Goal: Information Seeking & Learning: Learn about a topic

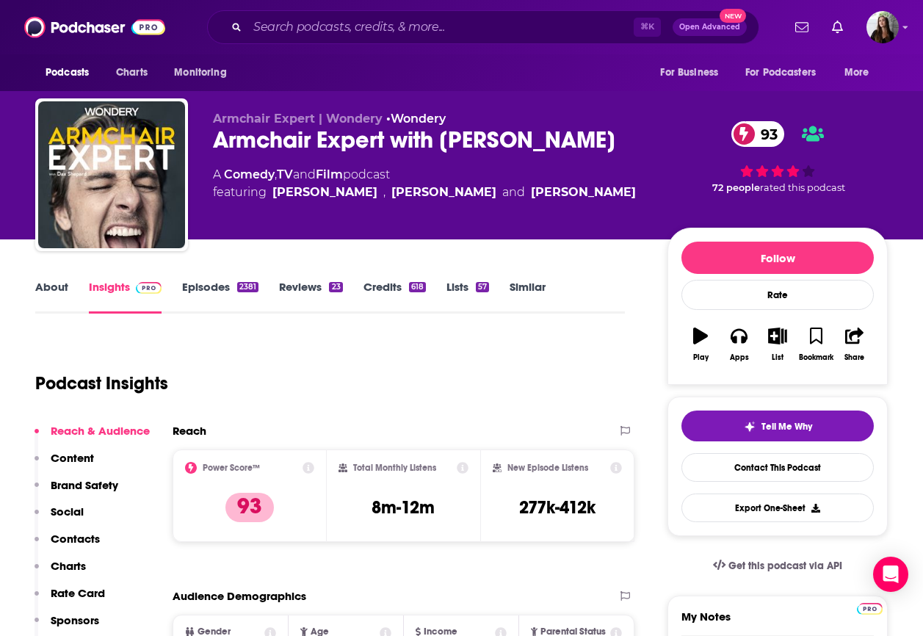
scroll to position [1, 0]
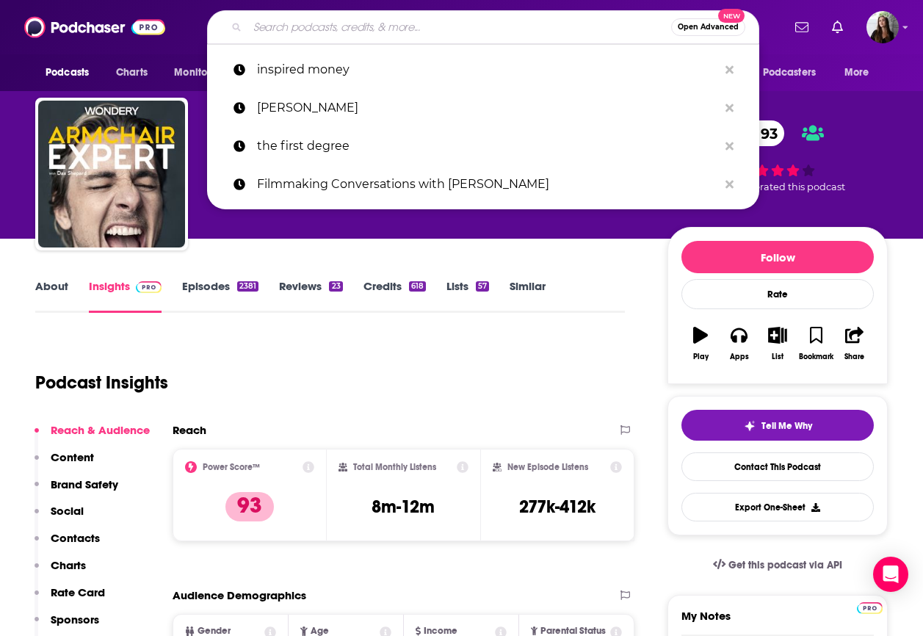
click at [364, 26] on input "Search podcasts, credits, & more..." at bounding box center [460, 27] width 424 height 24
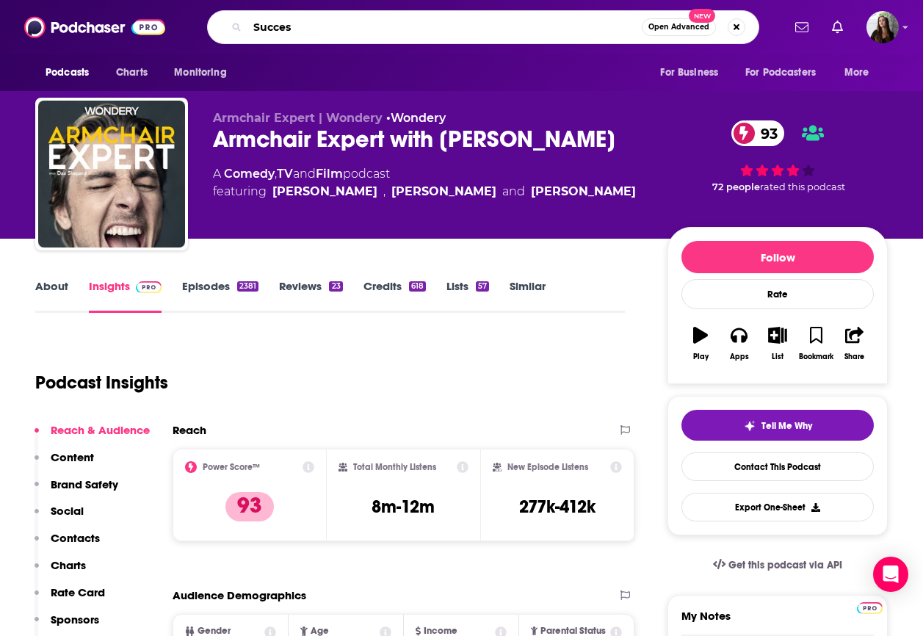
type input "Success"
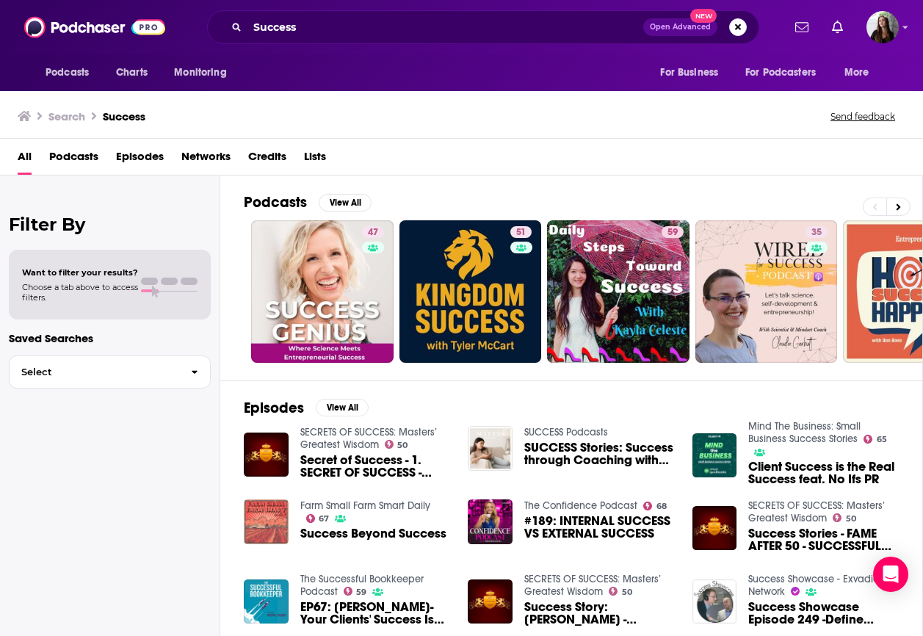
click at [77, 159] on span "Podcasts" at bounding box center [73, 160] width 49 height 30
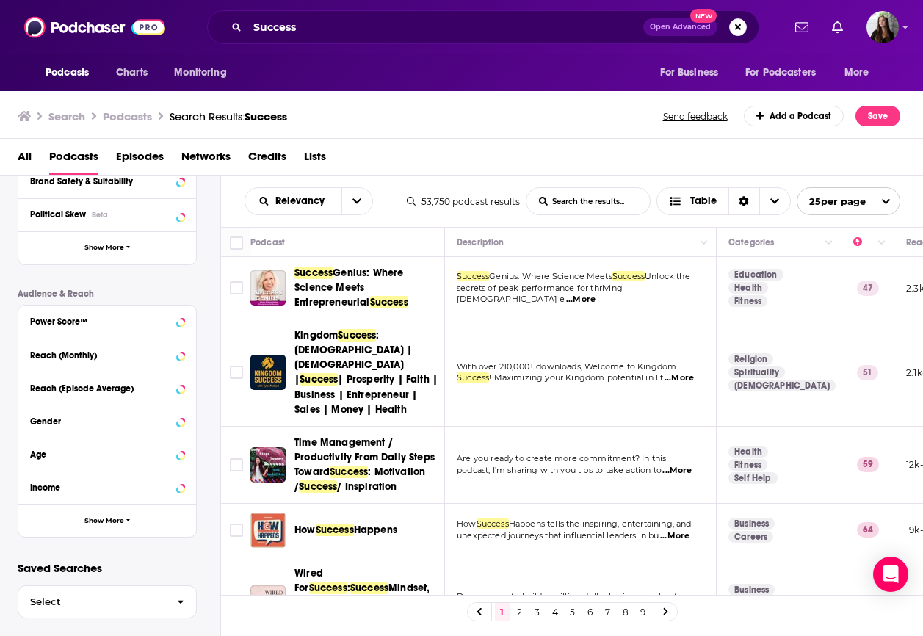
scroll to position [289, 0]
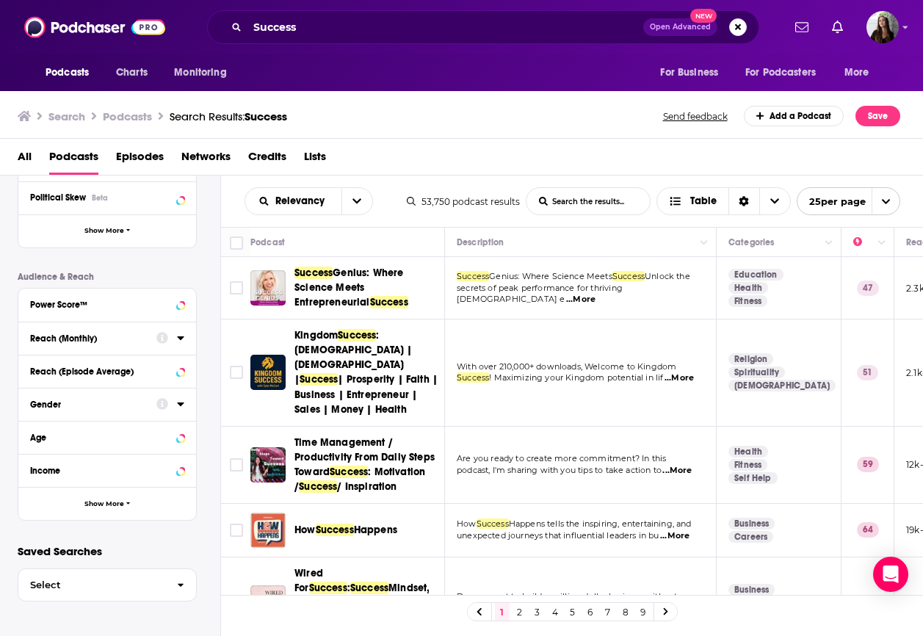
click at [177, 336] on icon at bounding box center [180, 338] width 7 height 12
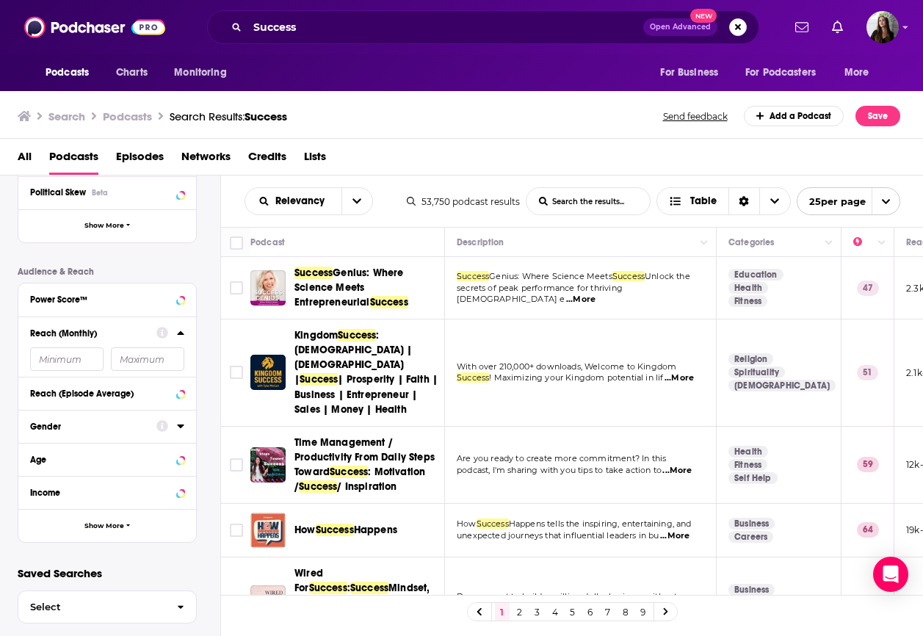
scroll to position [297, 0]
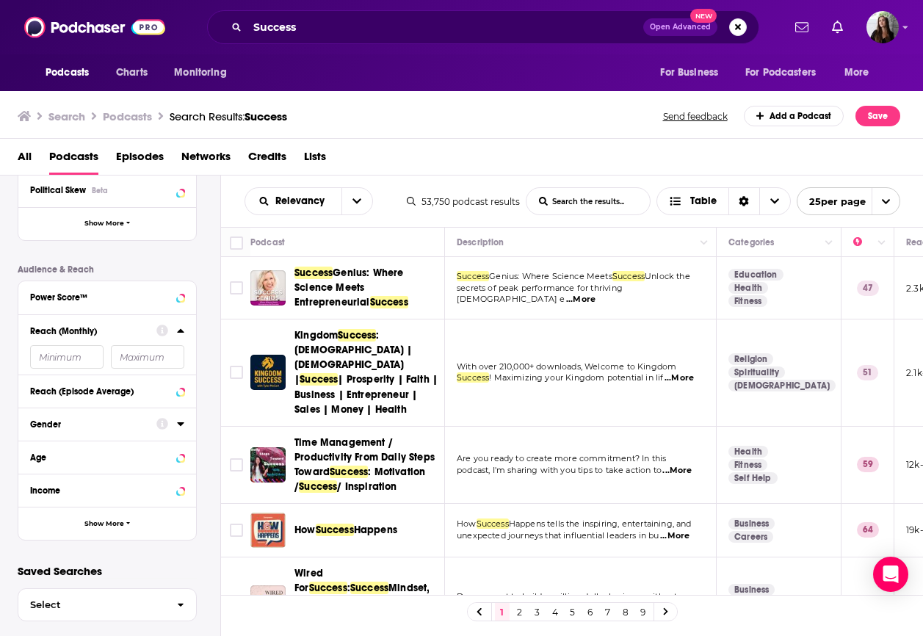
click at [140, 354] on input "number" at bounding box center [147, 357] width 73 height 24
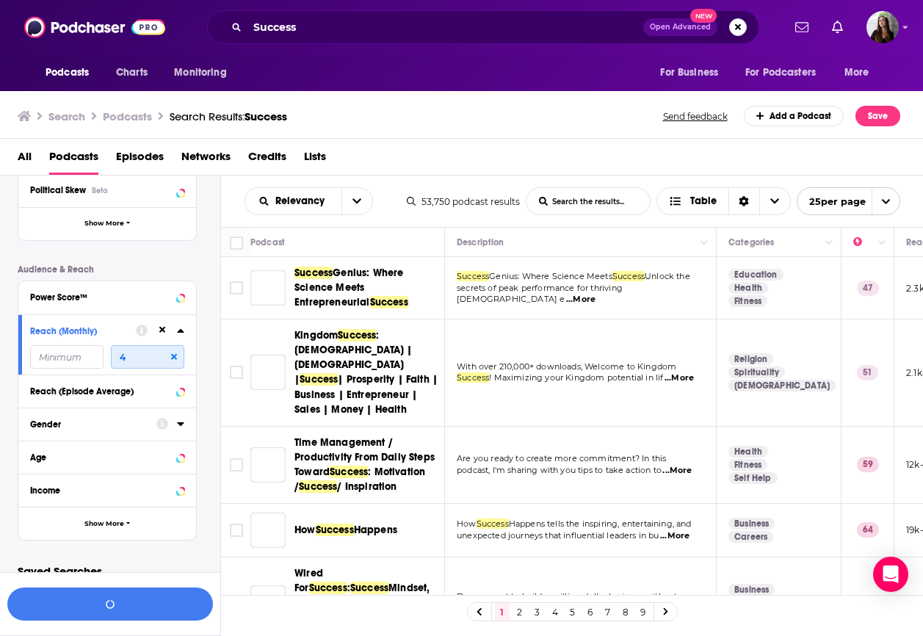
scroll to position [317, 0]
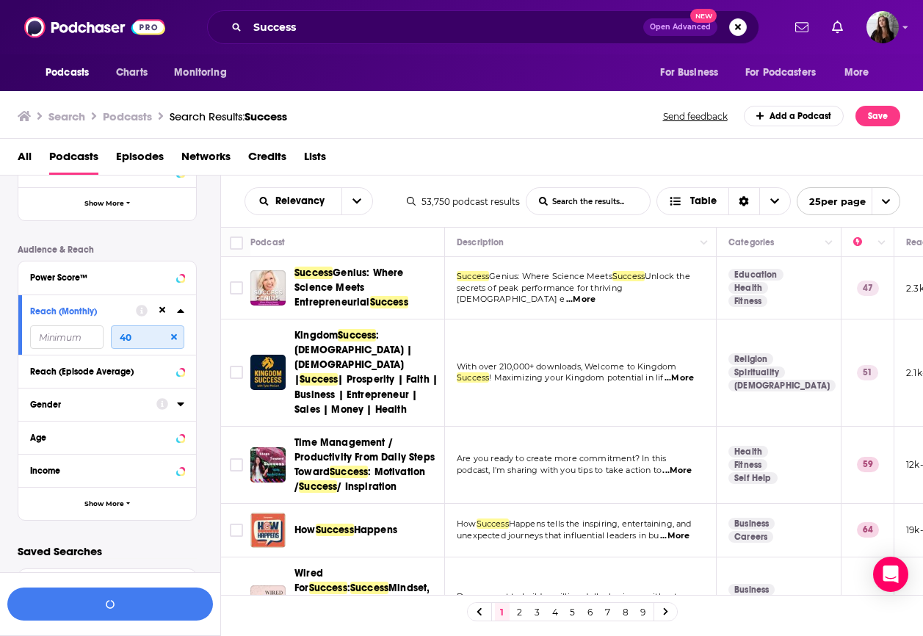
type input "4"
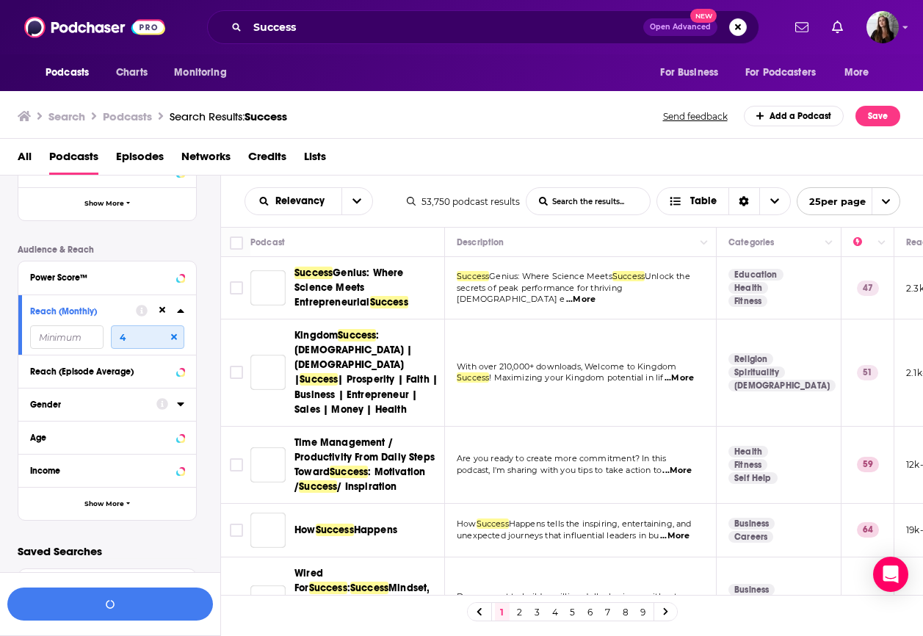
click at [134, 334] on input "4" at bounding box center [147, 337] width 73 height 24
click at [63, 338] on input "number" at bounding box center [66, 337] width 73 height 24
click at [63, 336] on input "number" at bounding box center [66, 337] width 73 height 24
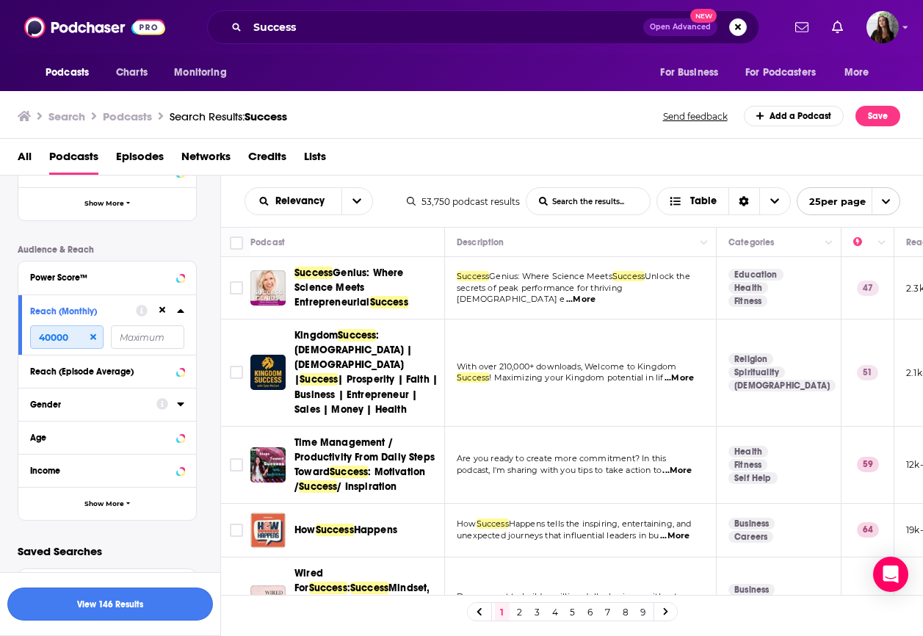
type input "40000"
click at [108, 607] on button "View 146 Results" at bounding box center [110, 604] width 206 height 33
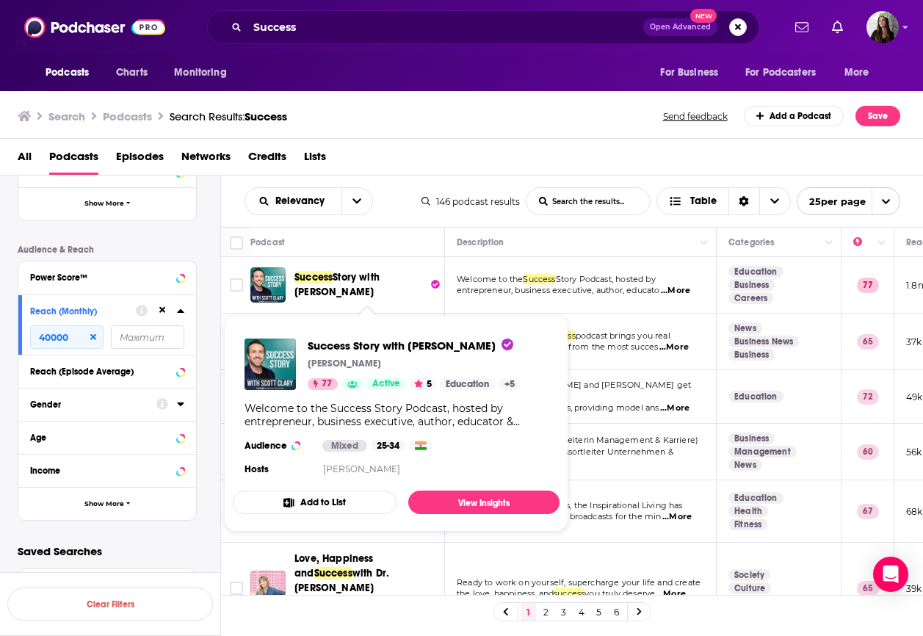
click at [306, 500] on button "Add to List" at bounding box center [315, 503] width 164 height 24
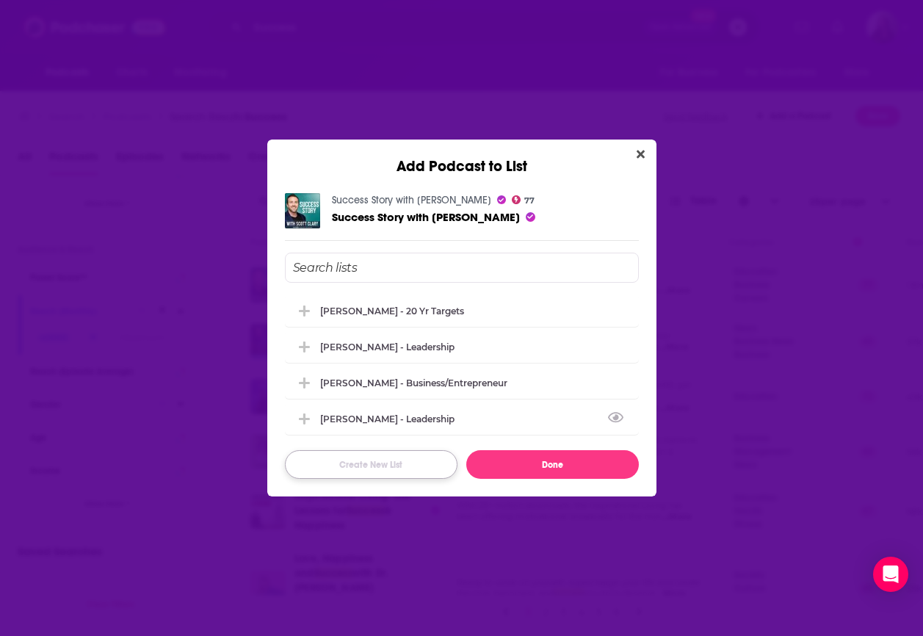
click at [385, 466] on button "Create New List" at bounding box center [371, 464] width 173 height 29
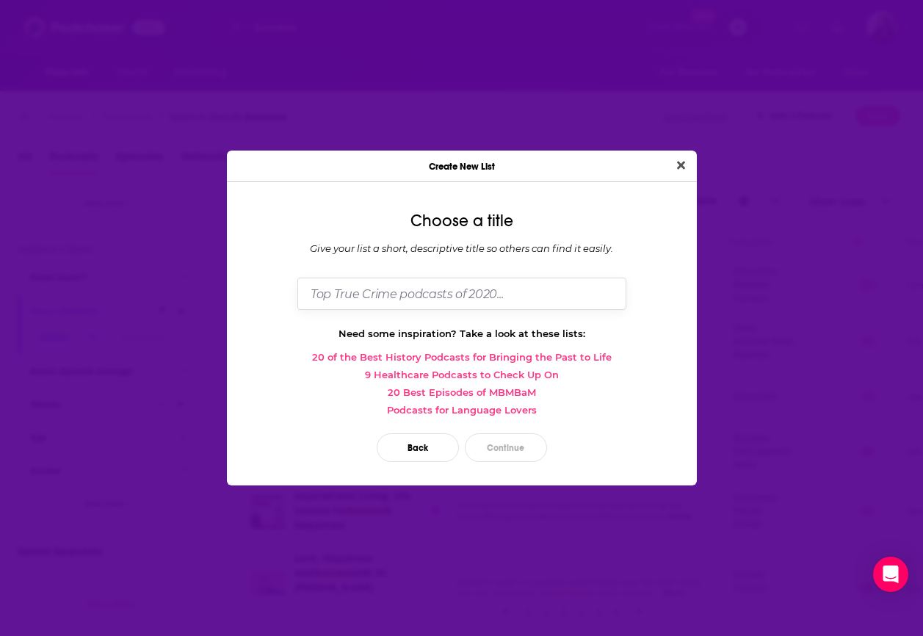
click at [420, 296] on input "Dialog" at bounding box center [461, 294] width 329 height 32
type input "Success Podcasts - [PERSON_NAME]"
click at [505, 448] on button "Continue" at bounding box center [506, 447] width 82 height 29
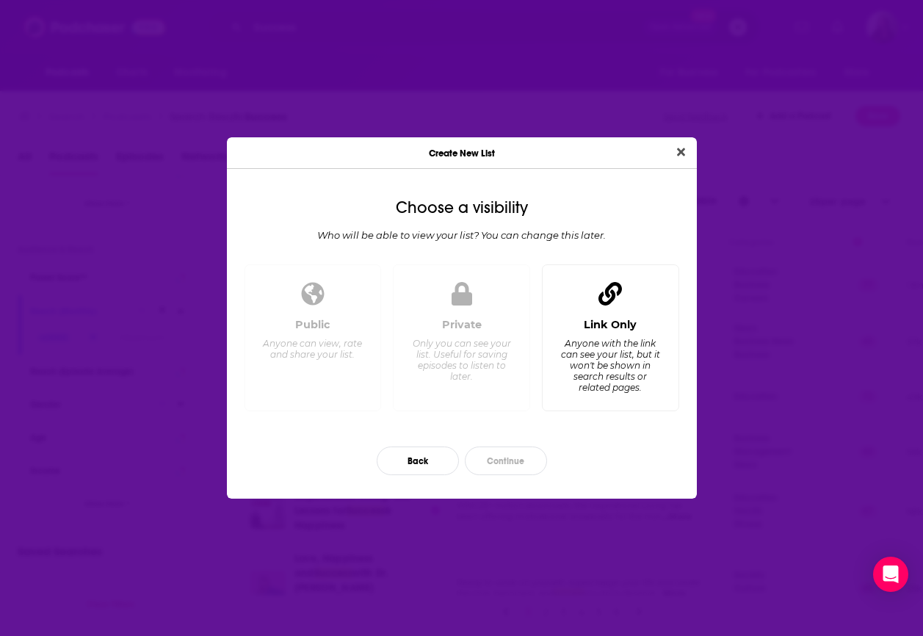
click at [618, 322] on div "Link Only" at bounding box center [610, 324] width 53 height 13
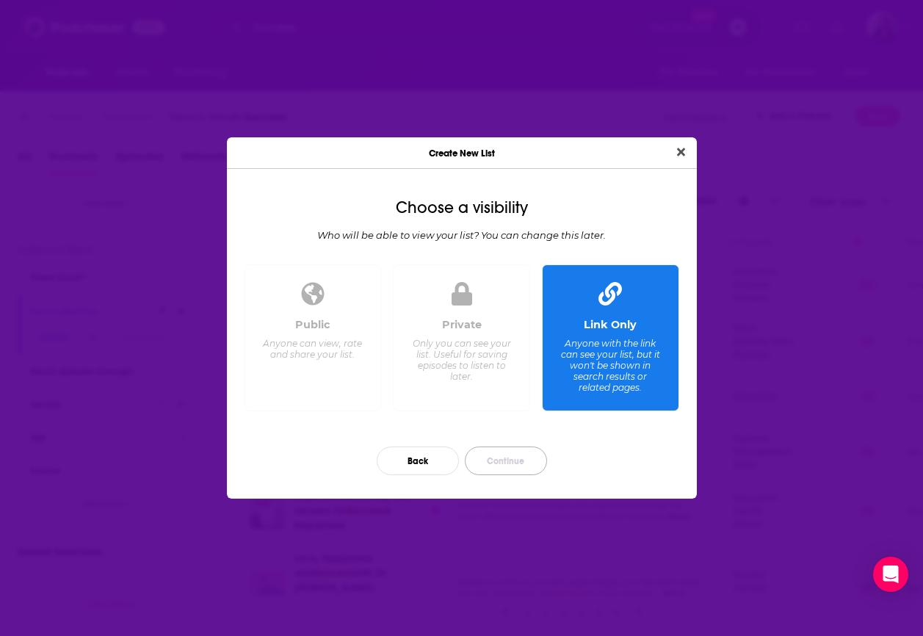
click at [514, 466] on button "Continue" at bounding box center [506, 461] width 82 height 29
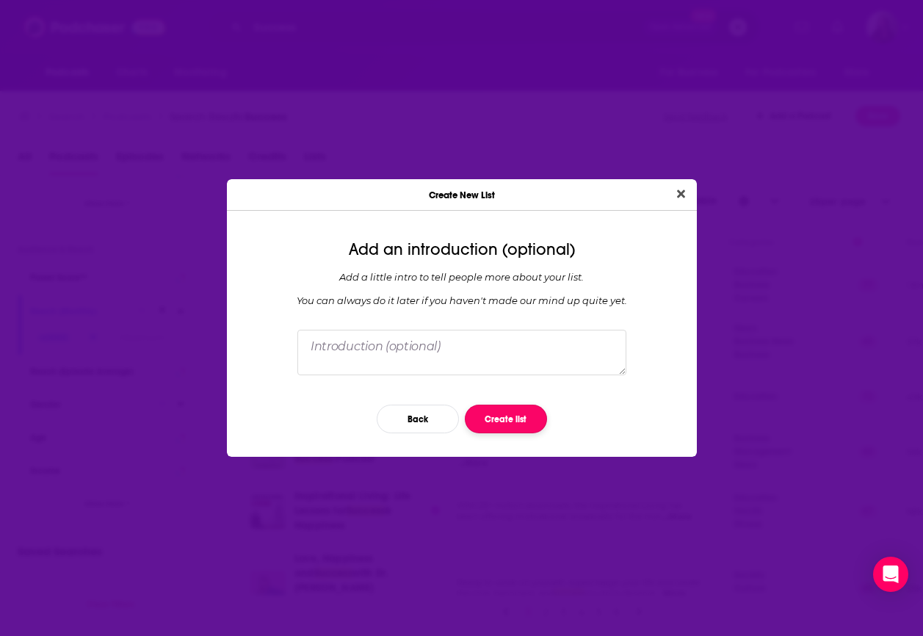
click at [507, 422] on button "Create list" at bounding box center [506, 419] width 82 height 29
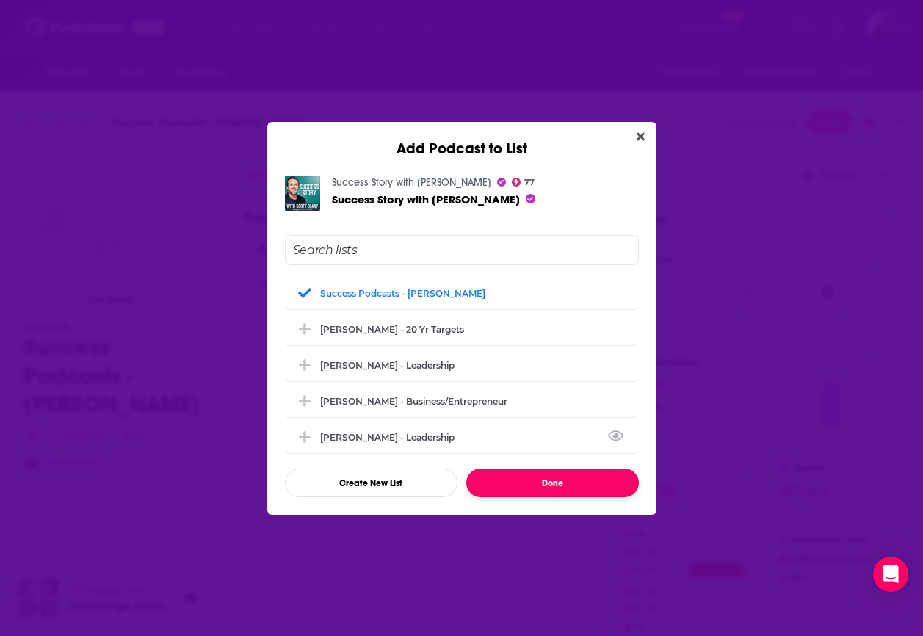
click at [530, 477] on button "Done" at bounding box center [552, 483] width 173 height 29
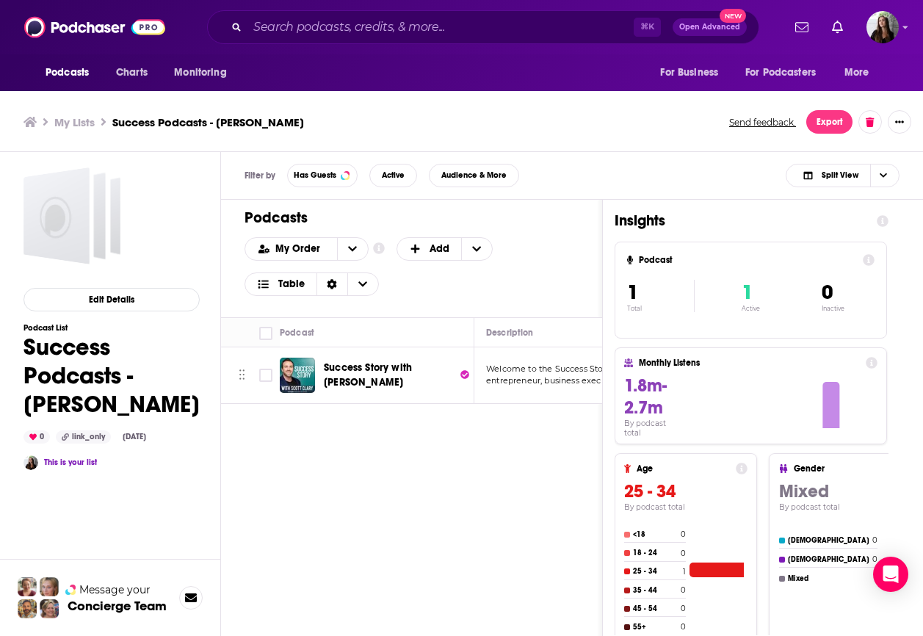
scroll to position [4, 0]
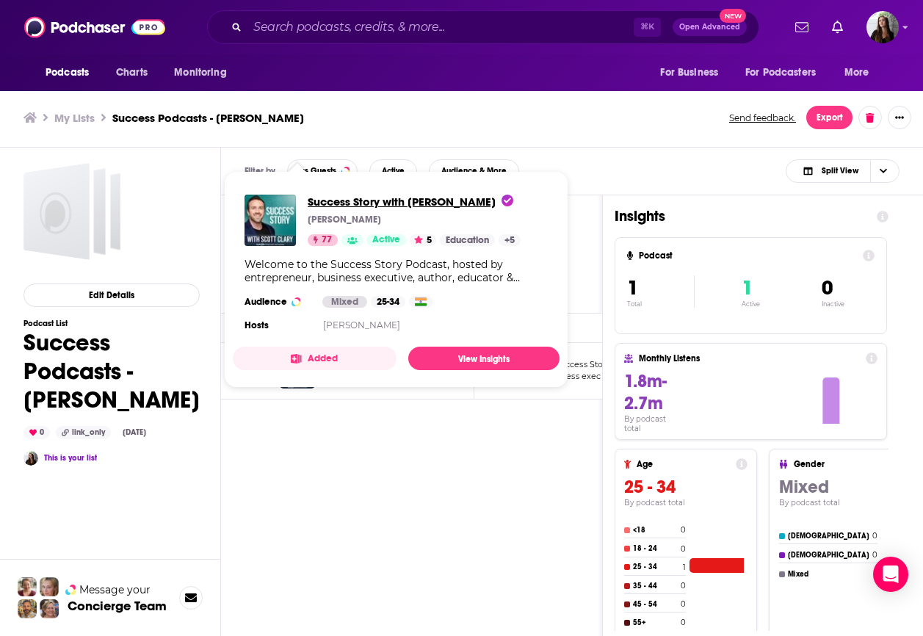
click at [364, 200] on span "Success Story with [PERSON_NAME]" at bounding box center [411, 202] width 206 height 14
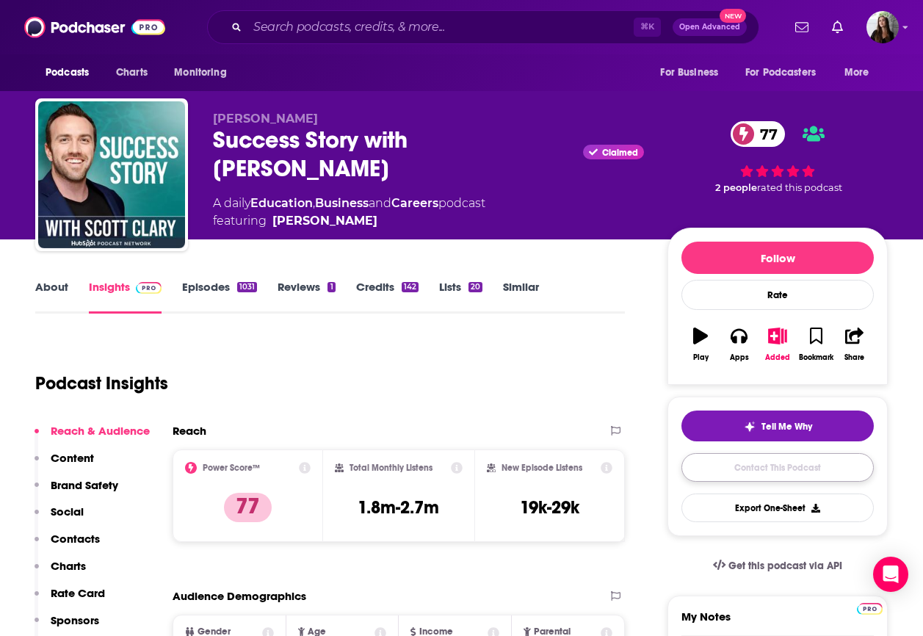
click at [787, 469] on link "Contact This Podcast" at bounding box center [778, 467] width 192 height 29
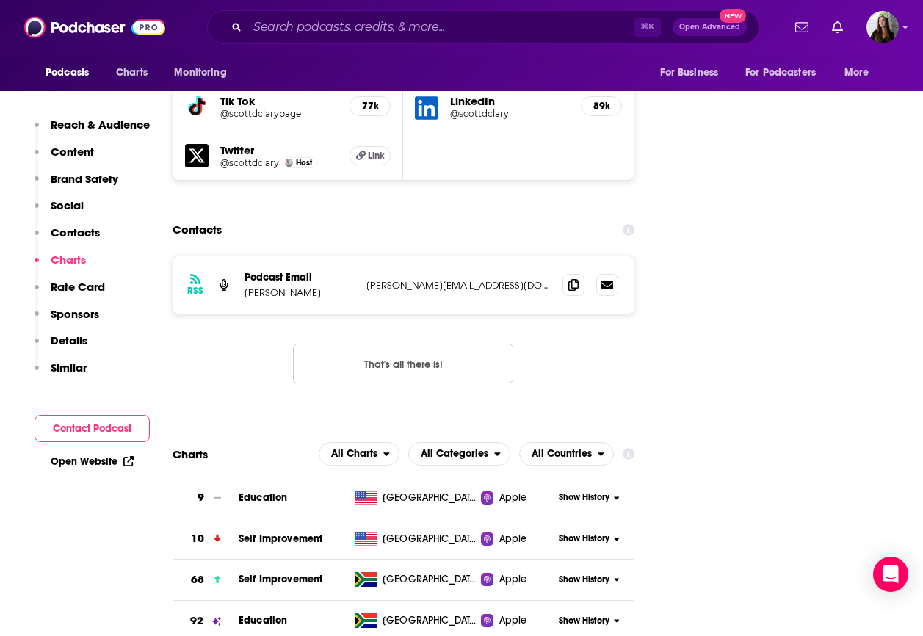
scroll to position [1760, 0]
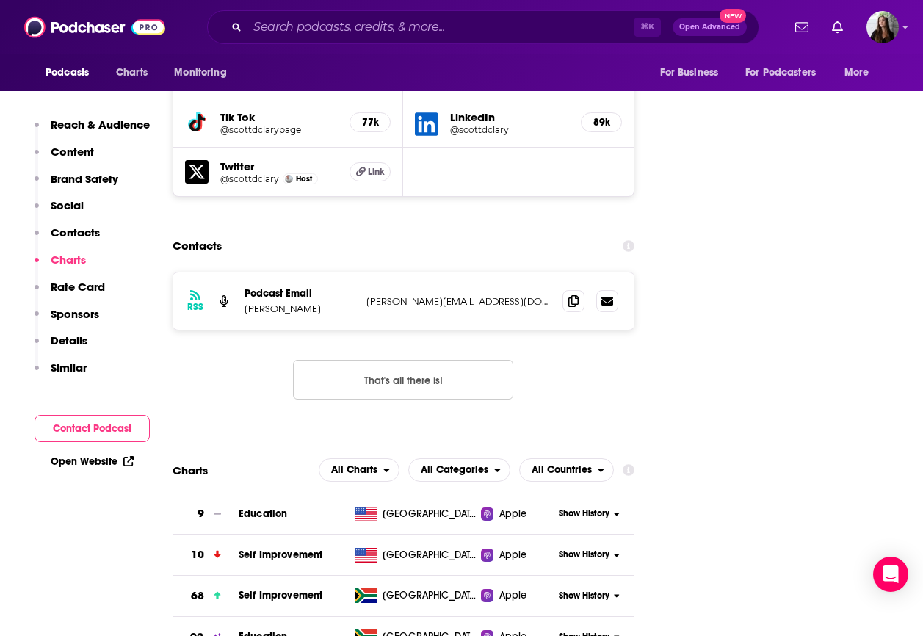
click at [263, 303] on p "[PERSON_NAME]" at bounding box center [300, 309] width 110 height 12
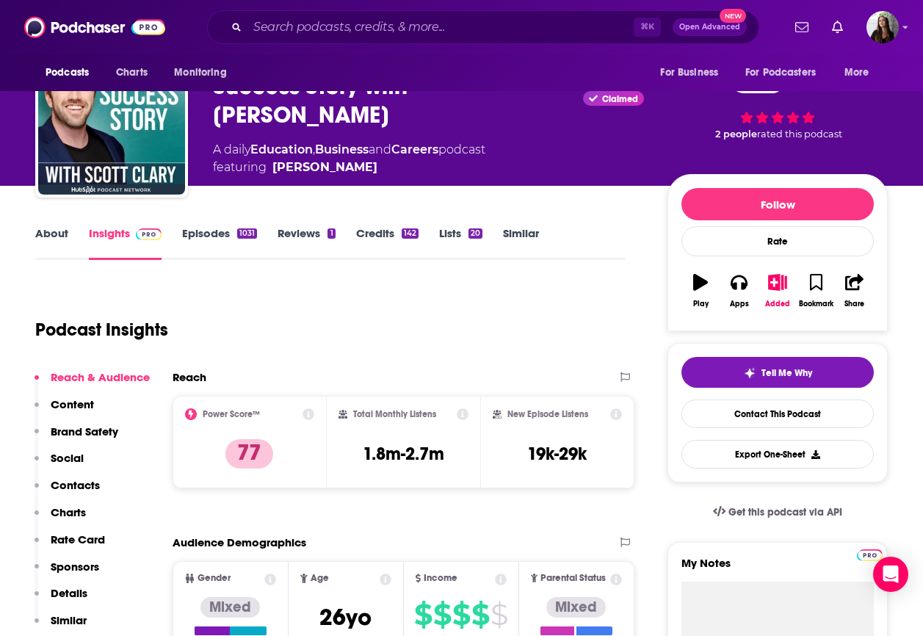
scroll to position [53, 0]
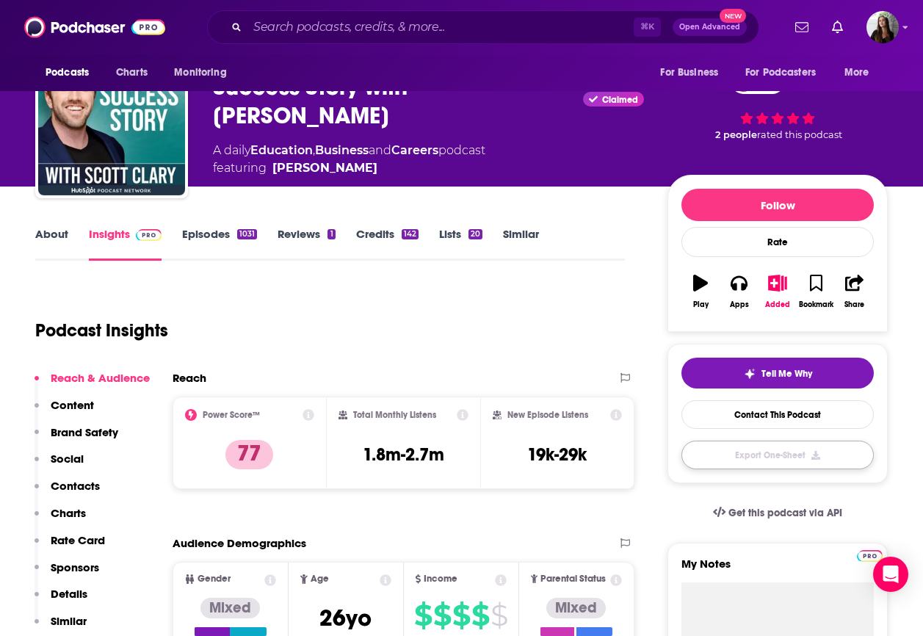
click at [780, 454] on button "Export One-Sheet" at bounding box center [778, 455] width 192 height 29
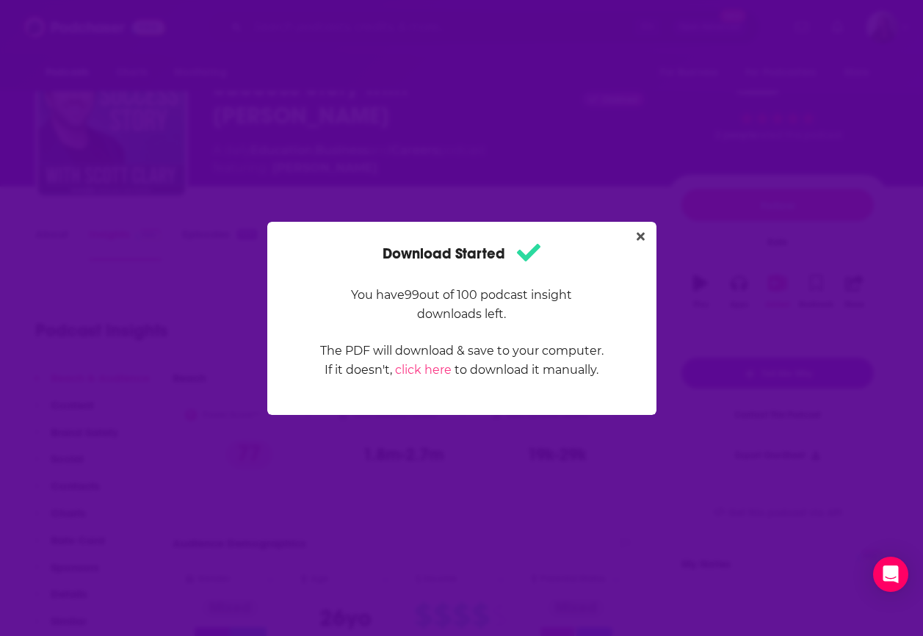
scroll to position [0, 0]
drag, startPoint x: 486, startPoint y: 293, endPoint x: 511, endPoint y: 295, distance: 25.1
click at [511, 295] on p "You have 99 out of 100 podcast insight downloads left." at bounding box center [461, 305] width 285 height 38
click at [648, 239] on button "Close" at bounding box center [641, 237] width 20 height 18
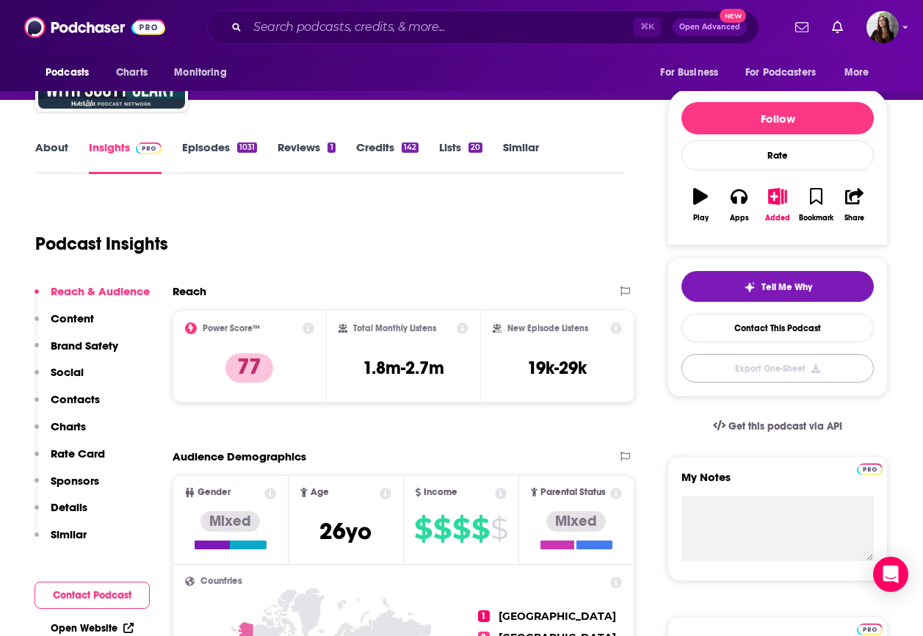
scroll to position [101, 0]
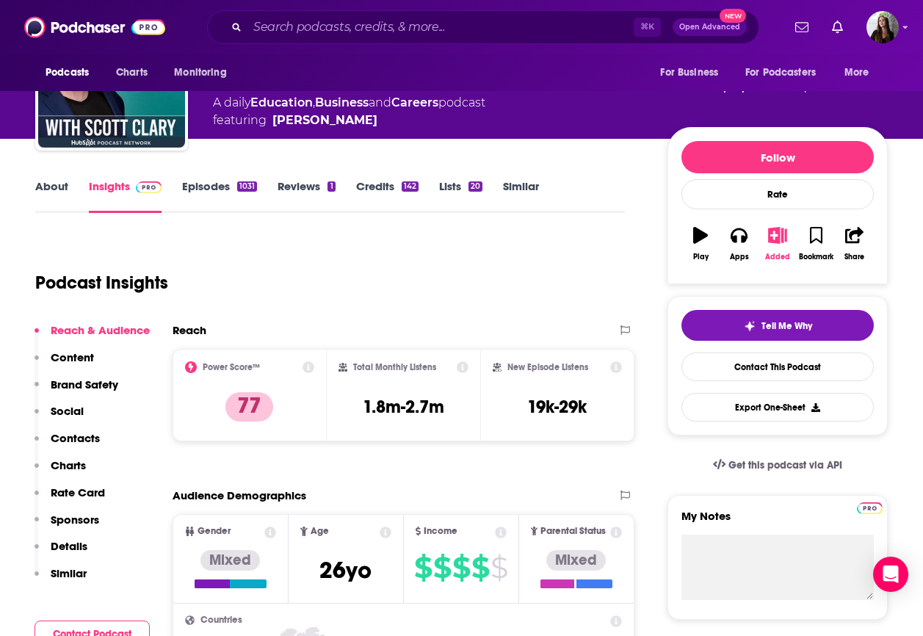
click at [771, 235] on icon "button" at bounding box center [777, 235] width 18 height 16
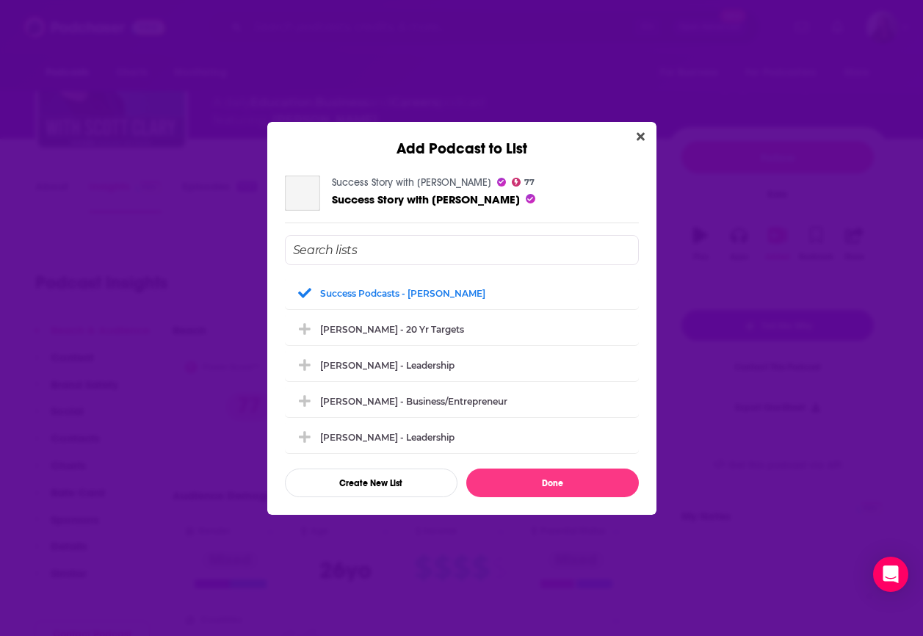
scroll to position [0, 0]
click at [644, 139] on button "Close" at bounding box center [641, 137] width 20 height 18
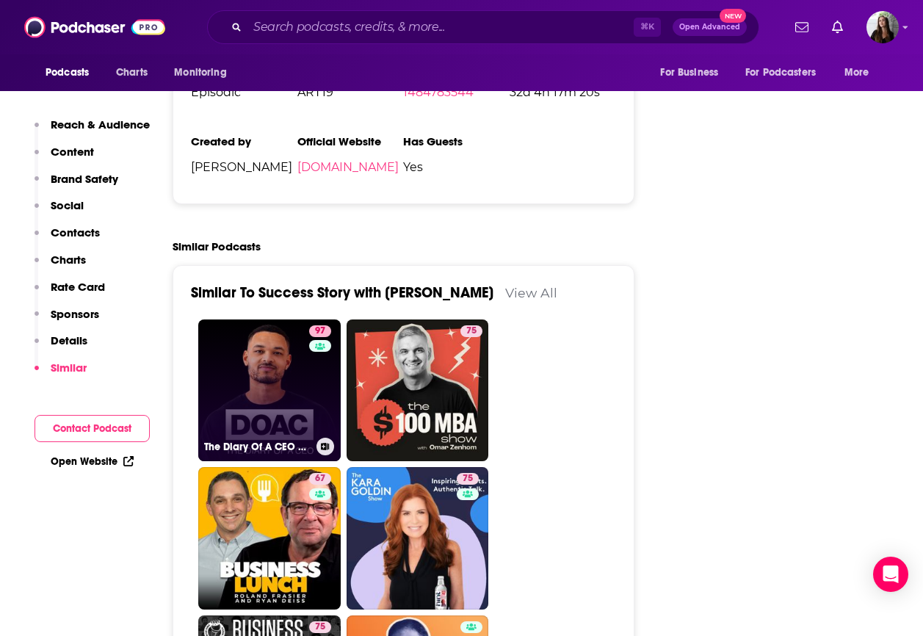
scroll to position [3238, 0]
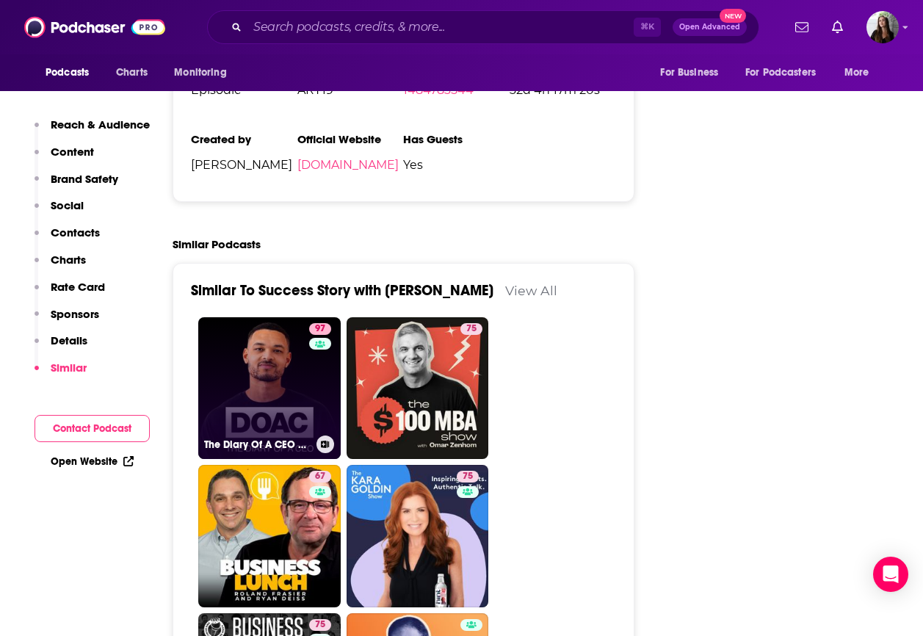
click at [323, 441] on icon at bounding box center [325, 444] width 8 height 7
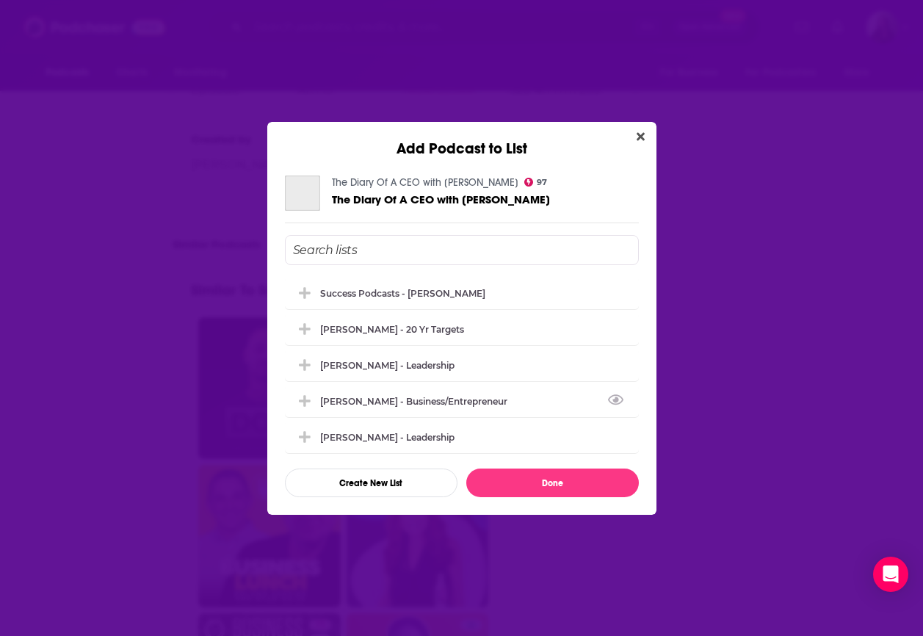
scroll to position [0, 0]
click at [389, 292] on div "Success Podcasts - [PERSON_NAME]" at bounding box center [407, 292] width 174 height 11
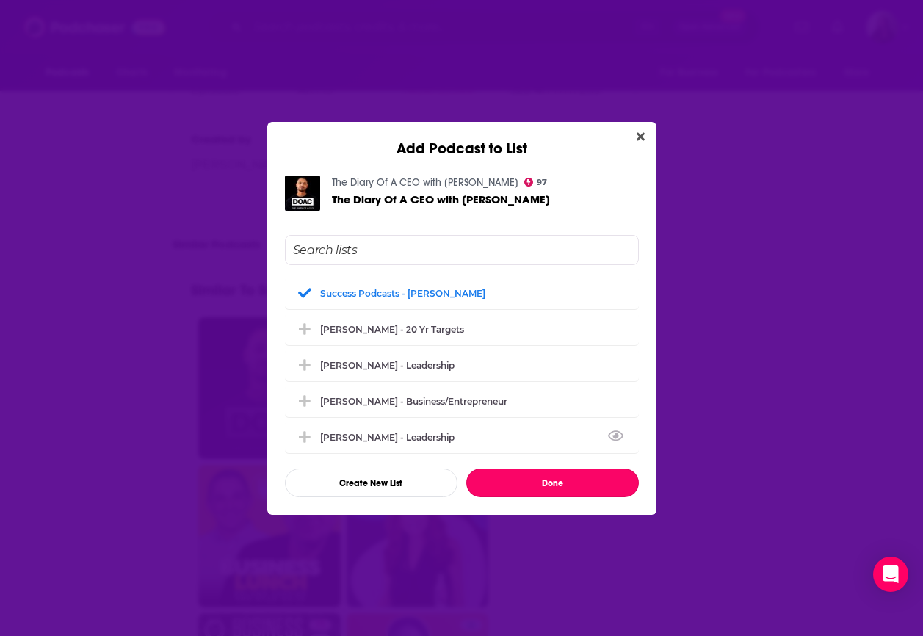
click at [544, 481] on button "Done" at bounding box center [552, 483] width 173 height 29
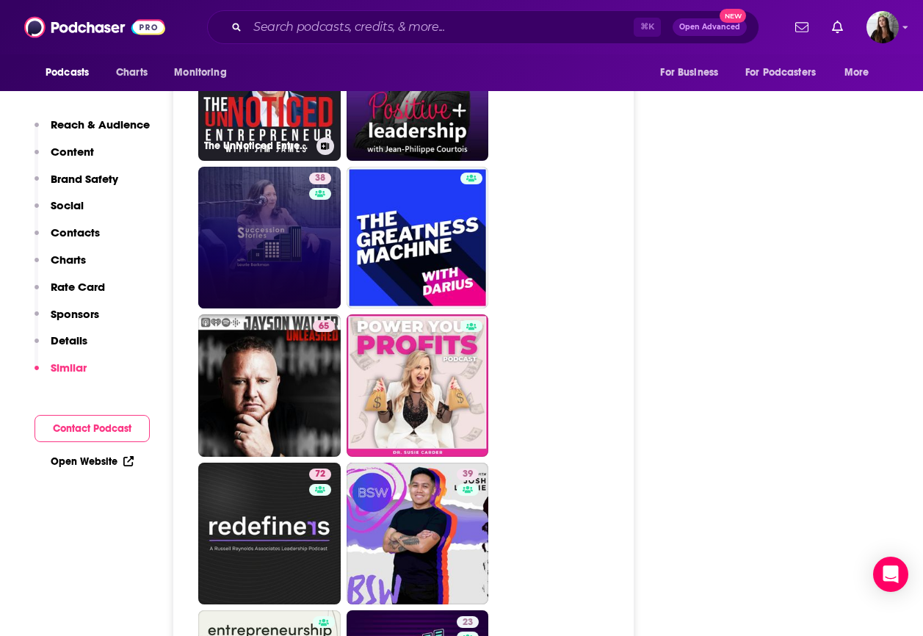
scroll to position [3606, 0]
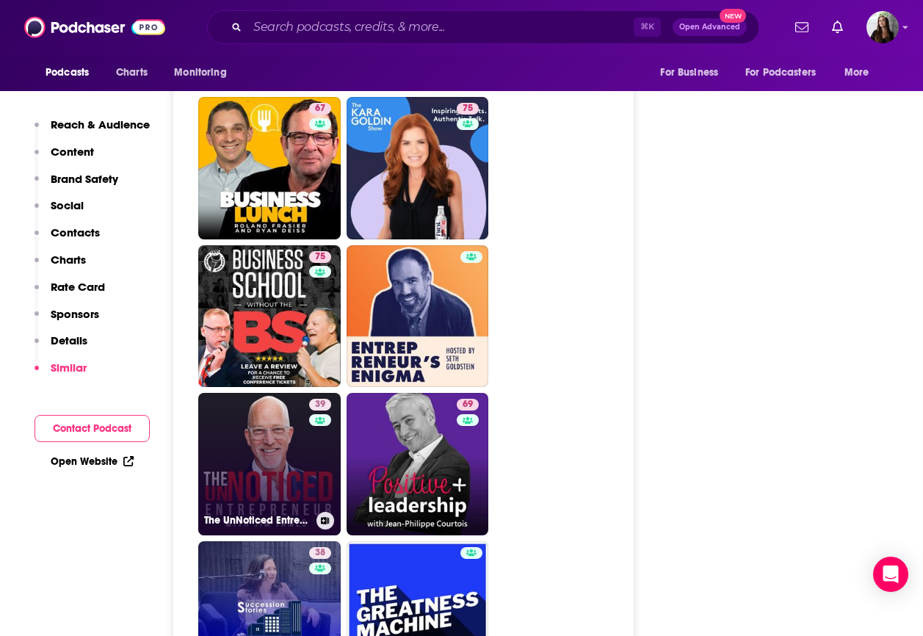
click at [322, 517] on icon at bounding box center [326, 520] width 8 height 7
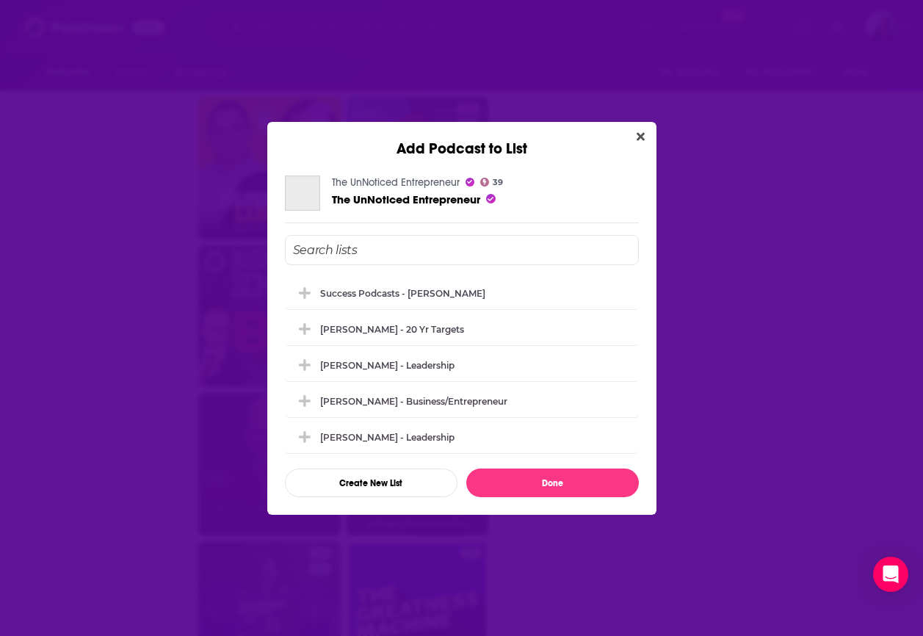
scroll to position [0, 0]
click at [383, 287] on div "Success Podcasts - [PERSON_NAME]" at bounding box center [407, 292] width 174 height 11
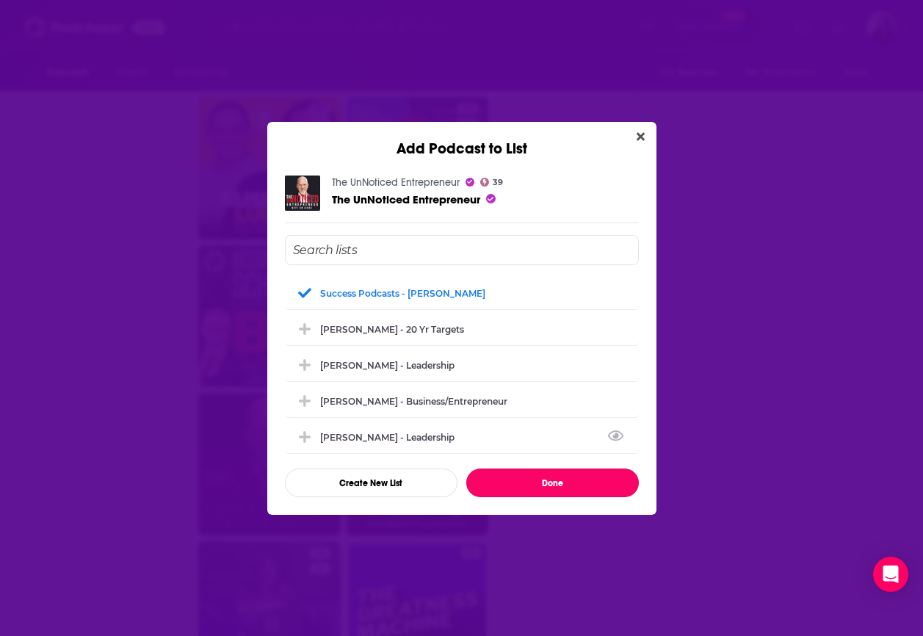
click at [534, 483] on button "Done" at bounding box center [552, 483] width 173 height 29
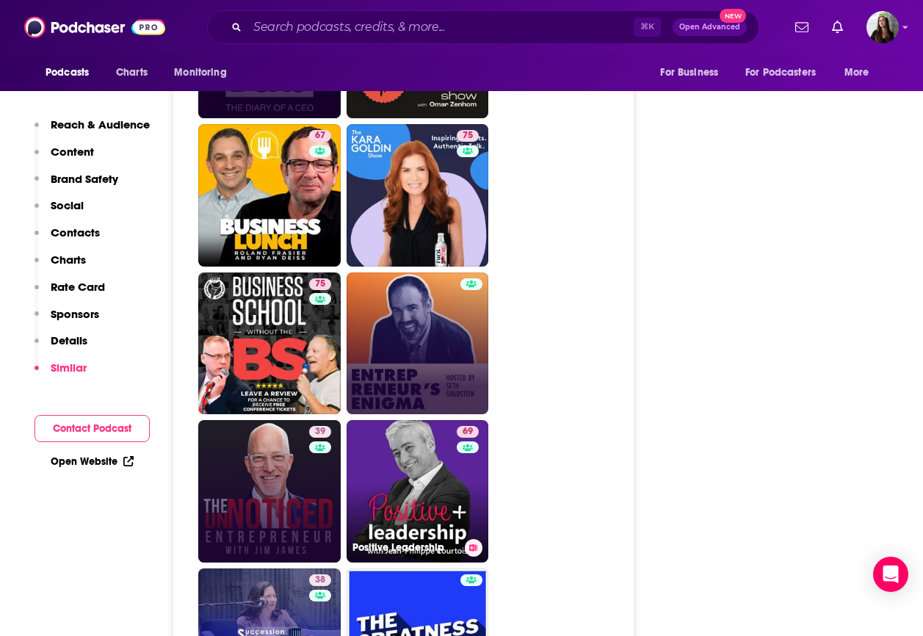
scroll to position [3591, 0]
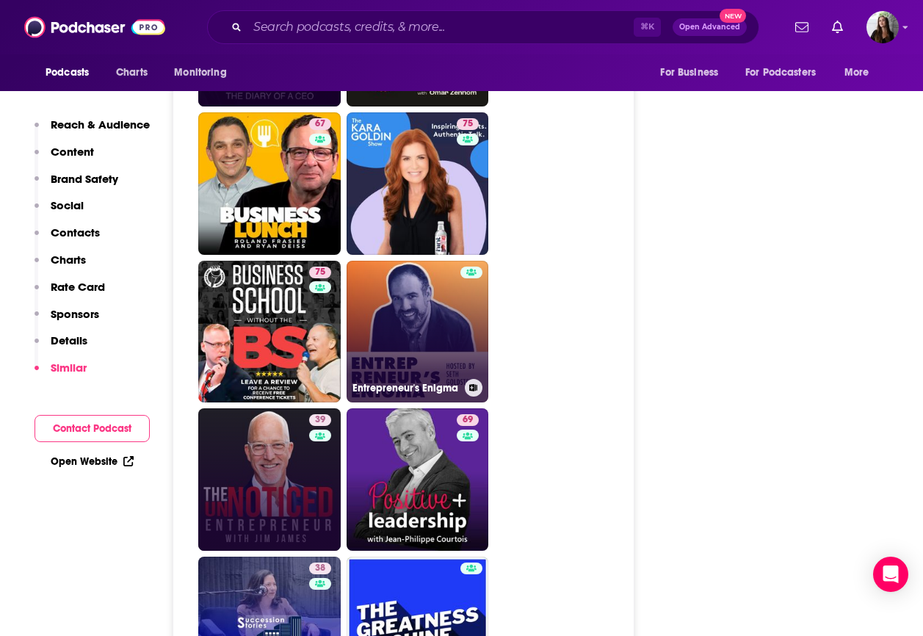
click at [471, 384] on icon at bounding box center [473, 387] width 8 height 7
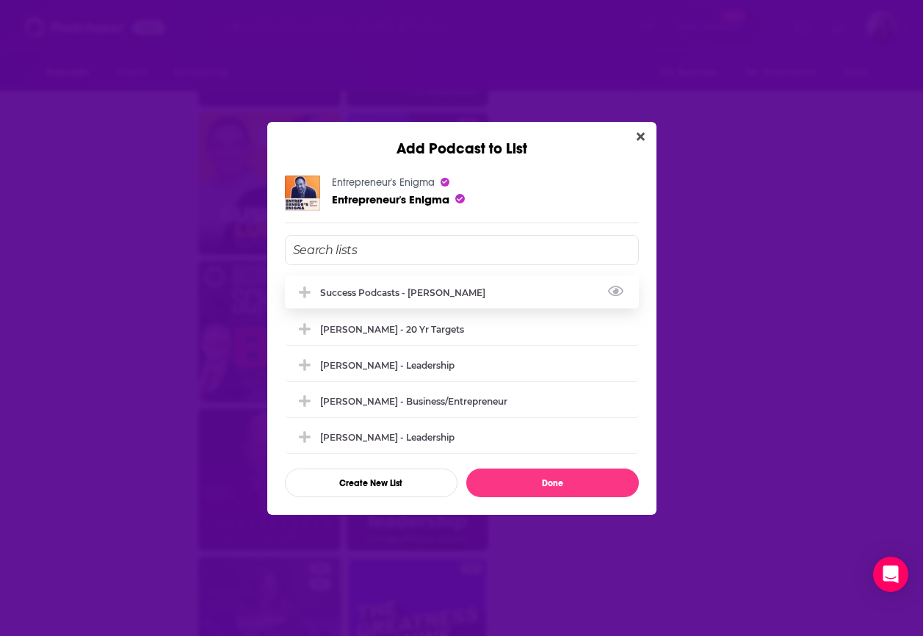
click at [444, 302] on div "Success Podcasts - [PERSON_NAME]" at bounding box center [462, 292] width 354 height 32
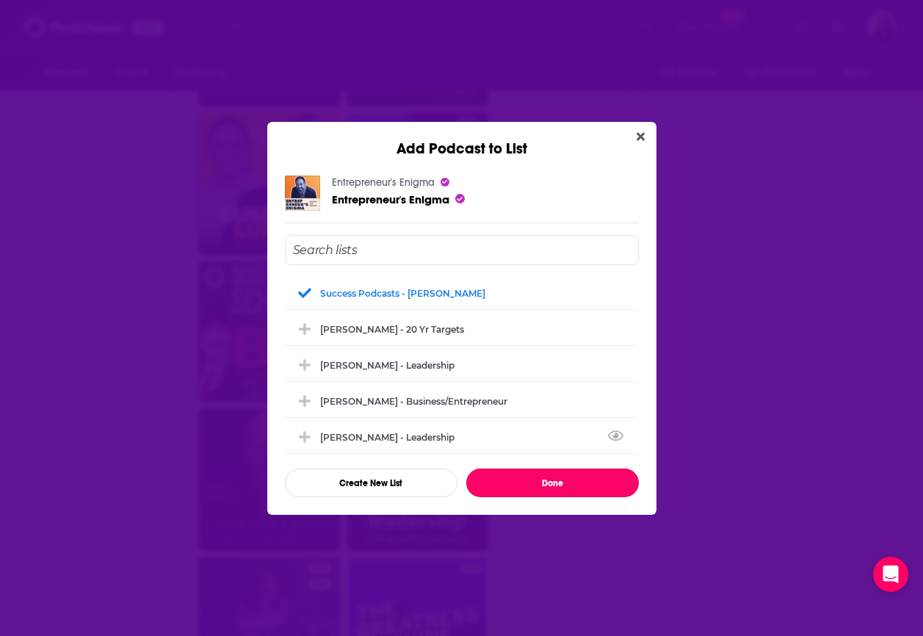
click at [524, 487] on button "Done" at bounding box center [552, 483] width 173 height 29
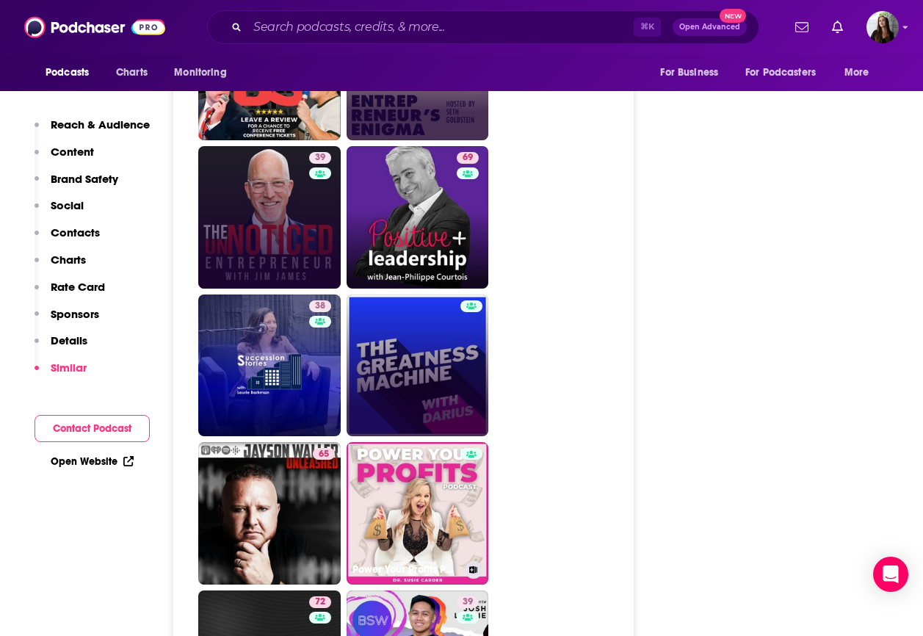
scroll to position [3857, 0]
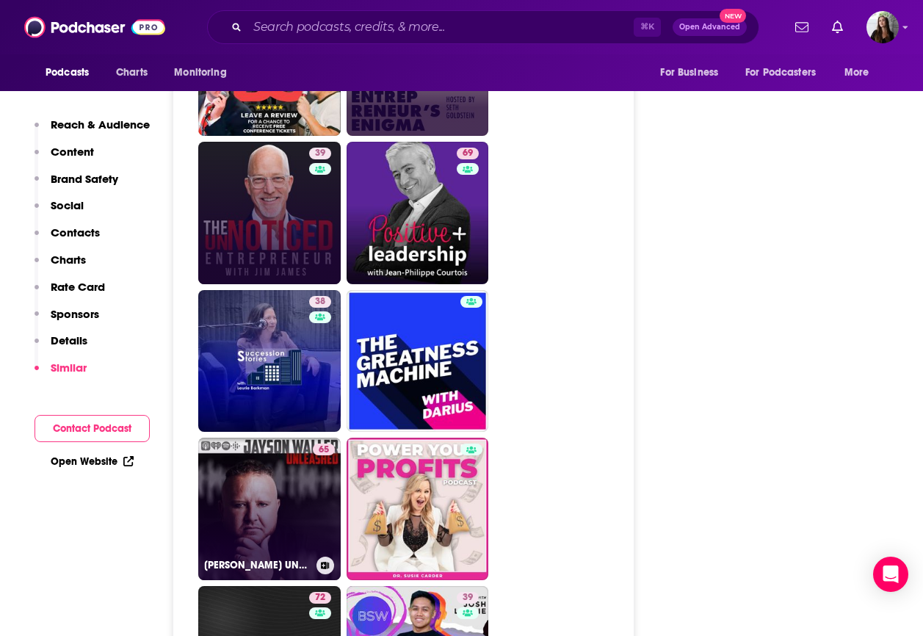
click at [264, 457] on link "65 [PERSON_NAME] UNLEASHED" at bounding box center [269, 509] width 142 height 142
type input "[URL][DOMAIN_NAME][PERSON_NAME]"
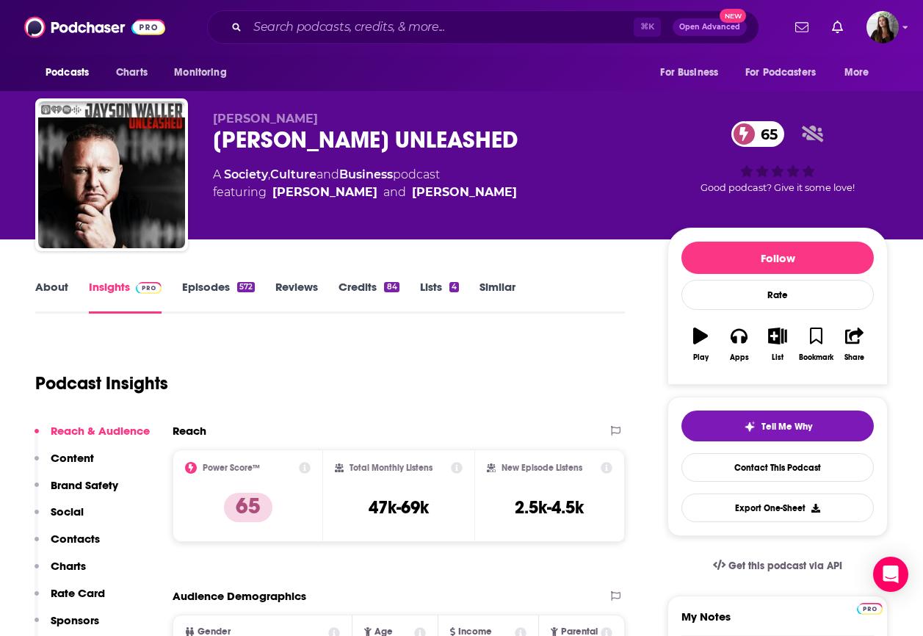
click at [206, 287] on link "Episodes 572" at bounding box center [218, 297] width 73 height 34
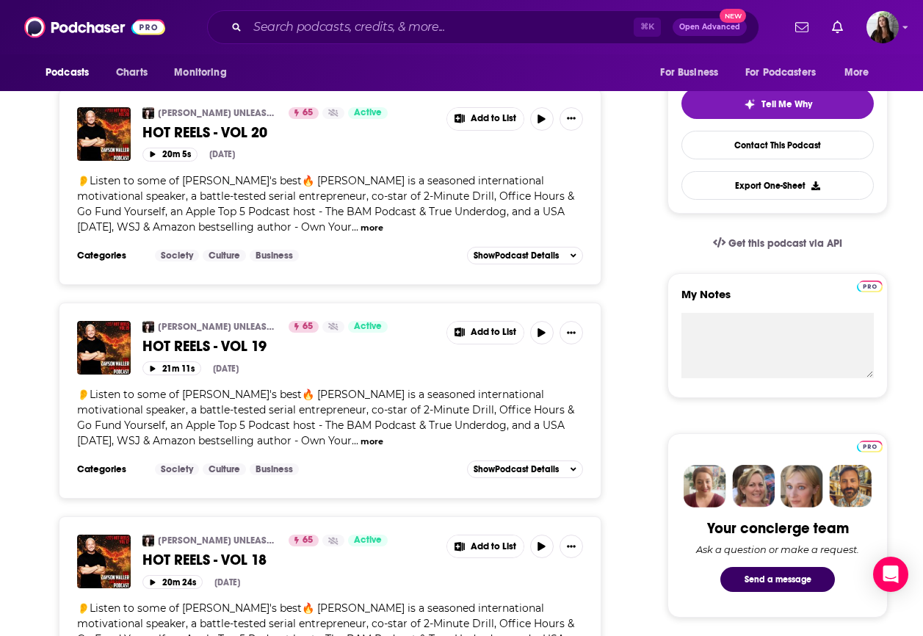
scroll to position [328, 0]
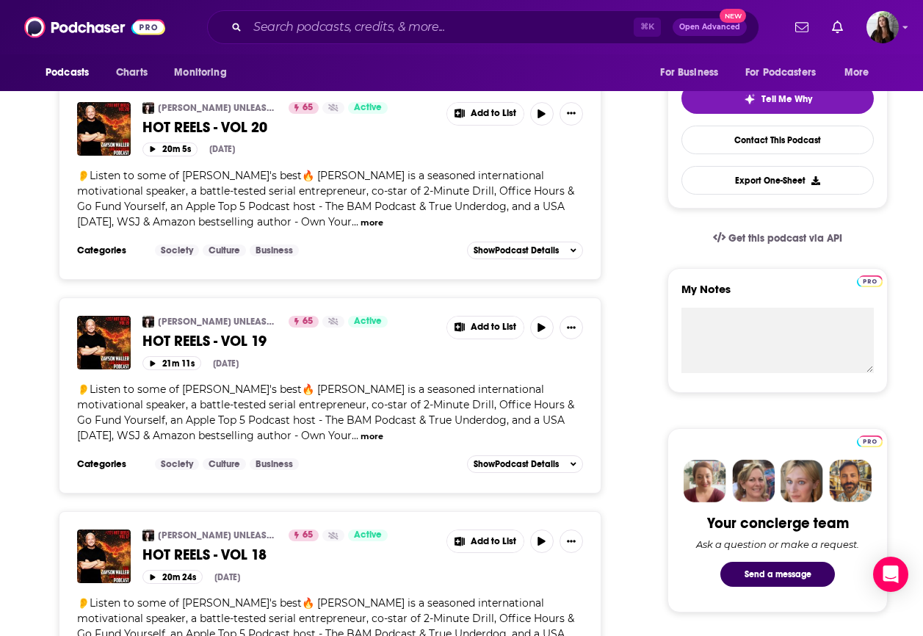
click at [361, 437] on button "more" at bounding box center [372, 436] width 23 height 12
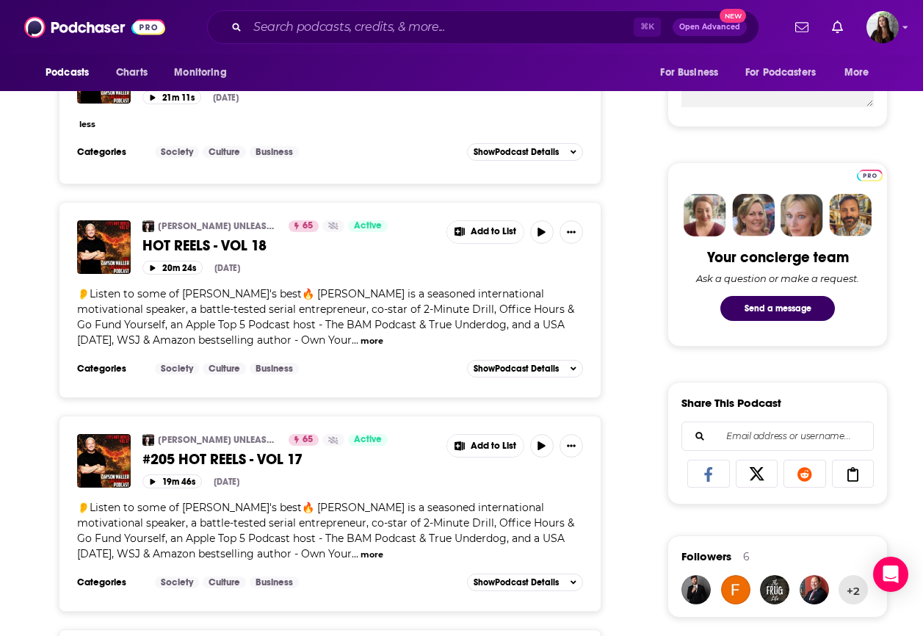
scroll to position [596, 0]
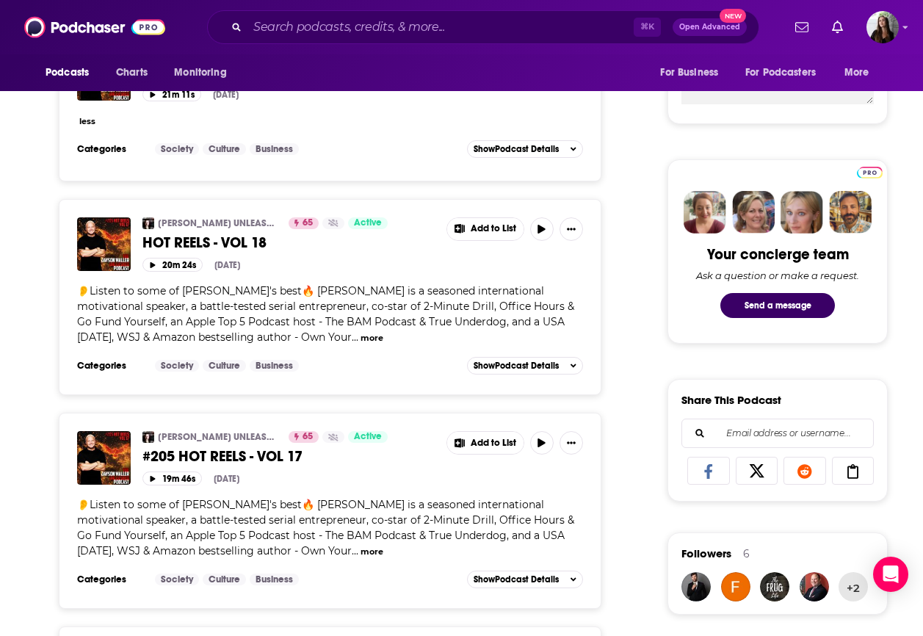
click at [361, 549] on button "more" at bounding box center [372, 552] width 23 height 12
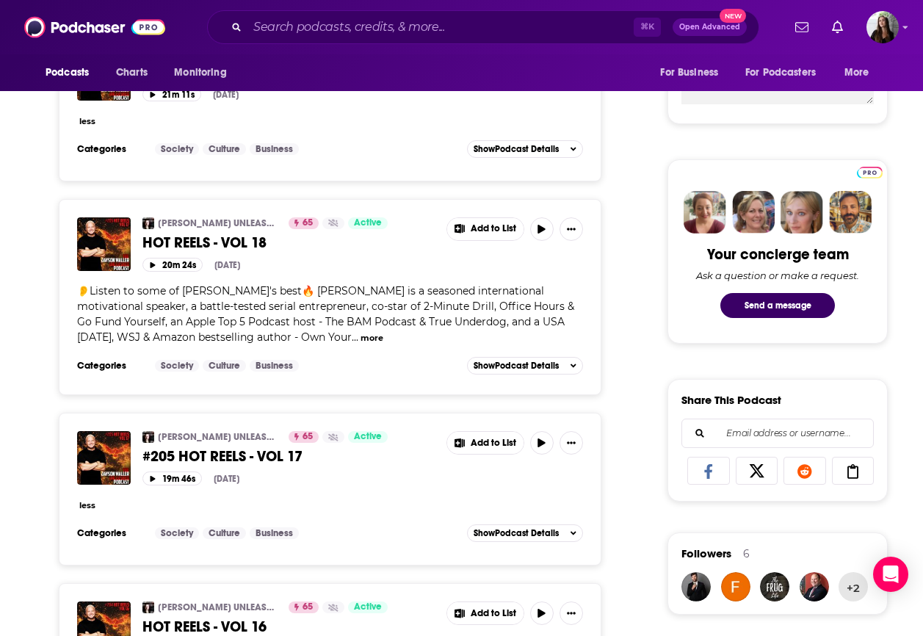
click at [88, 509] on button "less" at bounding box center [87, 505] width 16 height 12
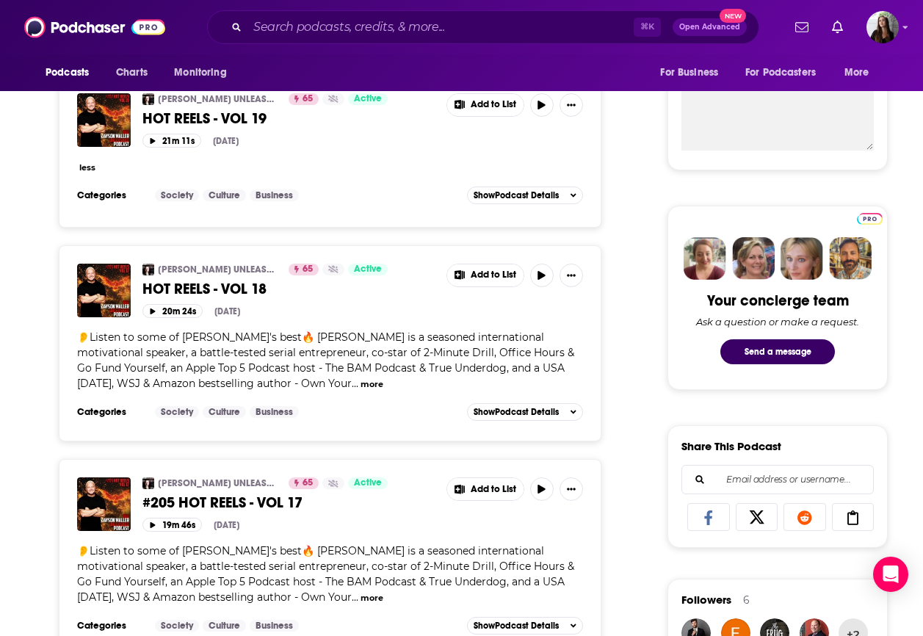
scroll to position [0, 0]
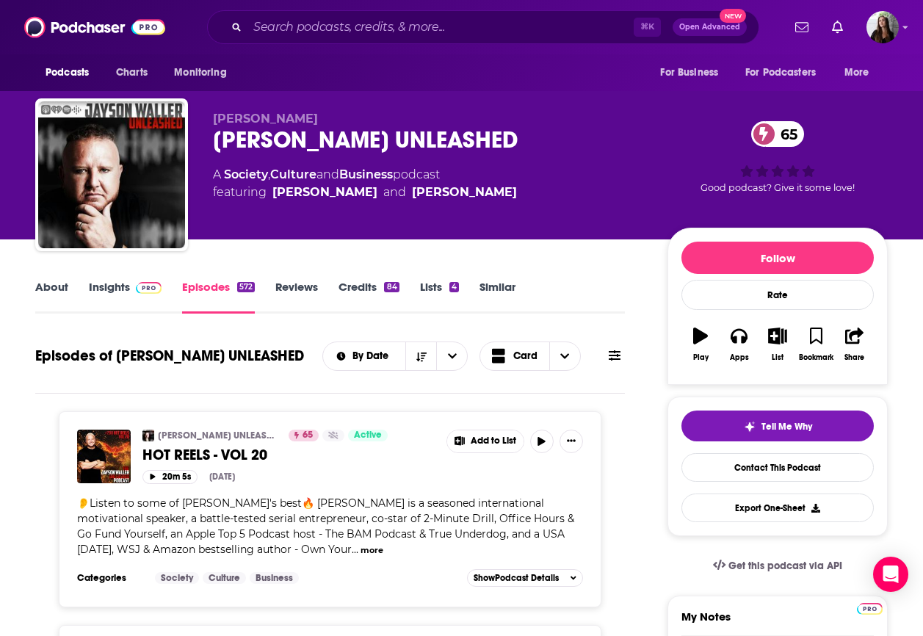
click at [366, 286] on link "Credits 84" at bounding box center [369, 297] width 60 height 34
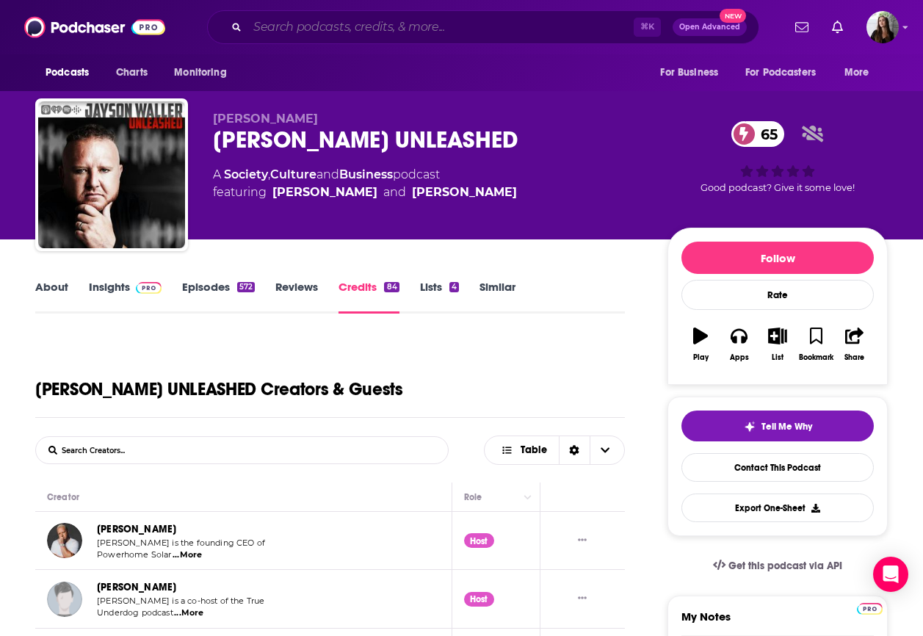
click at [325, 29] on input "Search podcasts, credits, & more..." at bounding box center [441, 27] width 386 height 24
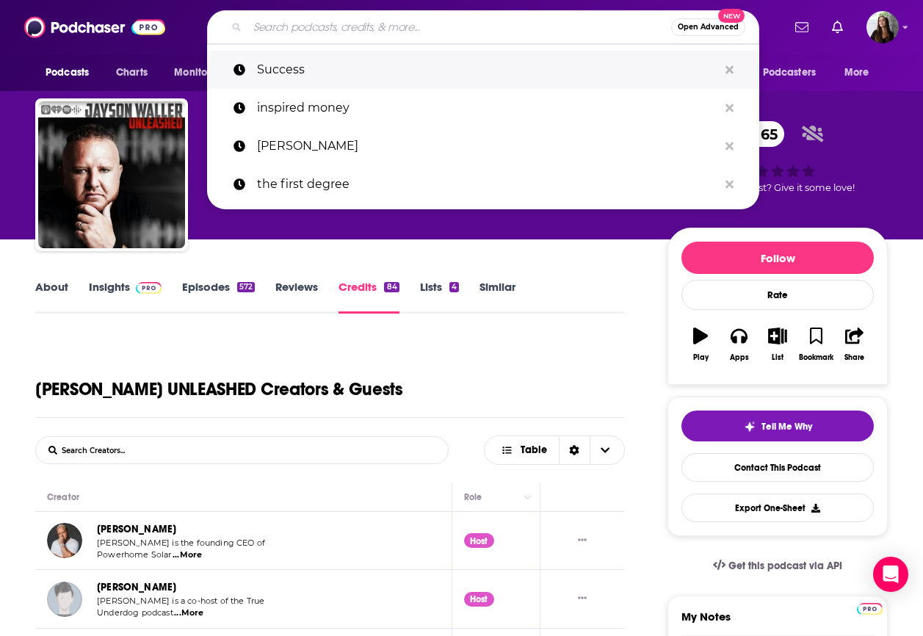
click at [317, 59] on p "Success" at bounding box center [487, 70] width 461 height 38
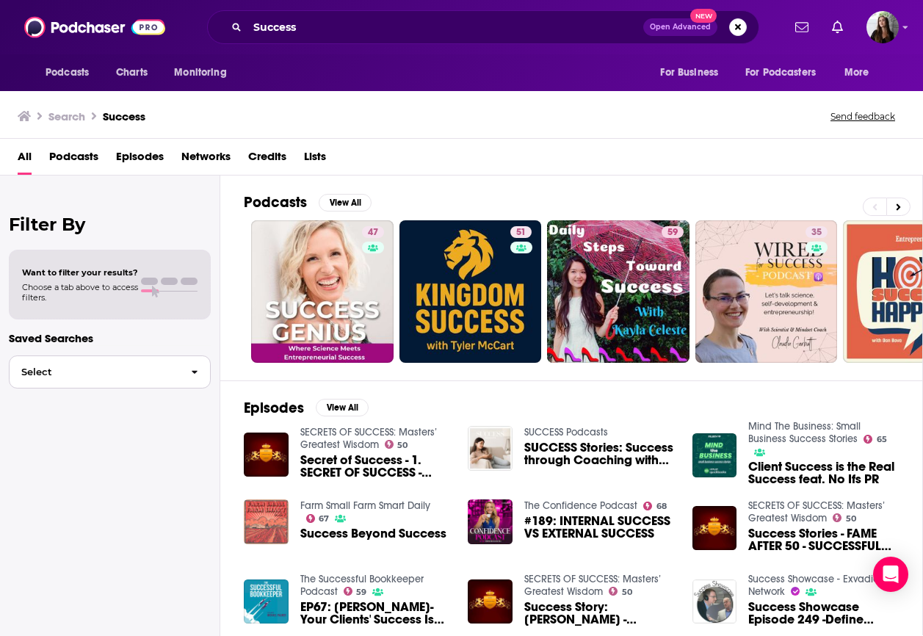
click at [198, 369] on icon "button" at bounding box center [195, 372] width 7 height 10
click at [176, 206] on div "Filter By Want to filter your results? Choose a tab above to access filters. Sa…" at bounding box center [110, 494] width 220 height 636
click at [679, 29] on span "Open Advanced" at bounding box center [680, 27] width 61 height 7
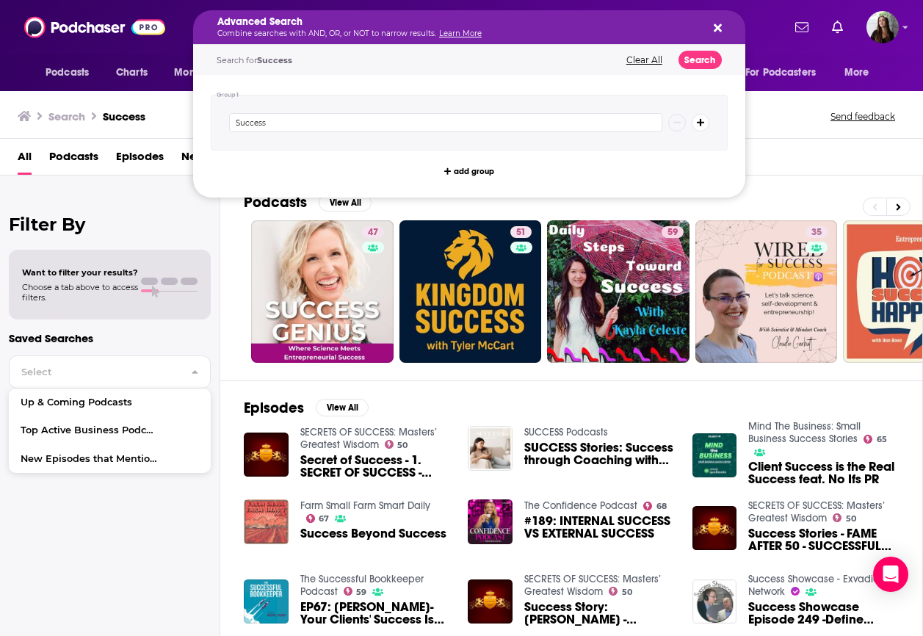
click at [720, 27] on icon "Search podcasts, credits, & more..." at bounding box center [718, 28] width 8 height 12
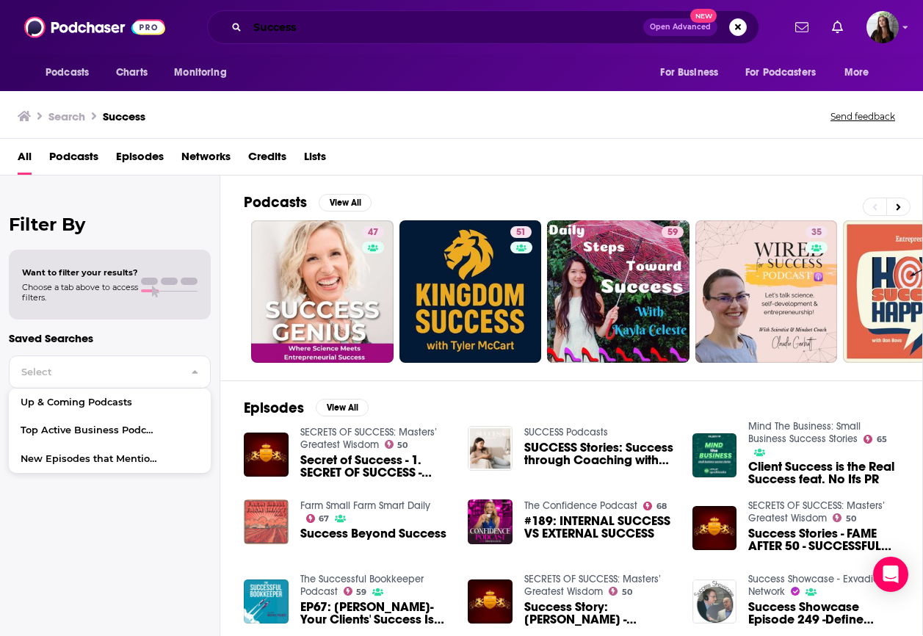
click at [411, 23] on input "Success" at bounding box center [446, 27] width 396 height 24
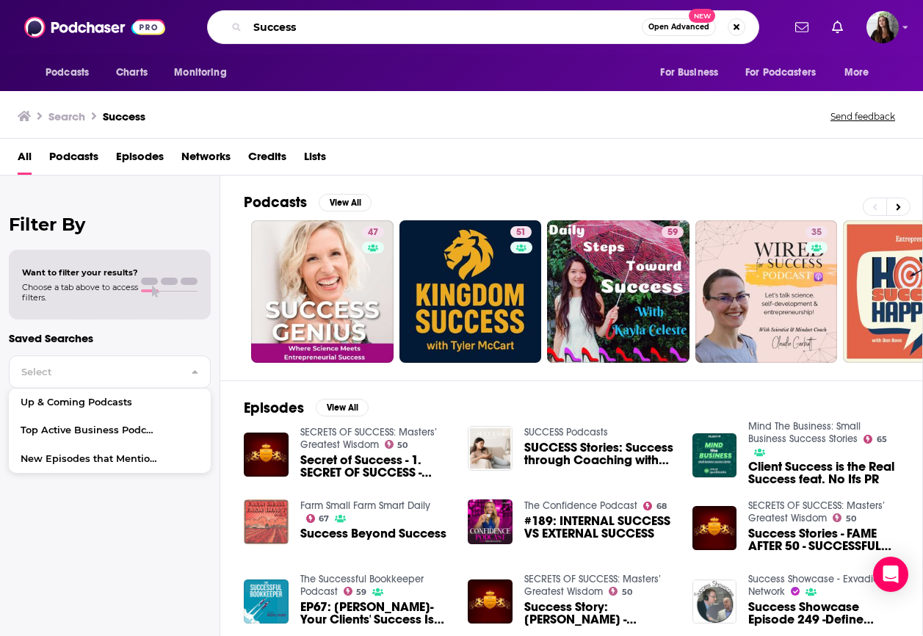
click at [411, 23] on input "Success" at bounding box center [445, 27] width 394 height 24
click at [84, 159] on span "Podcasts" at bounding box center [73, 160] width 49 height 30
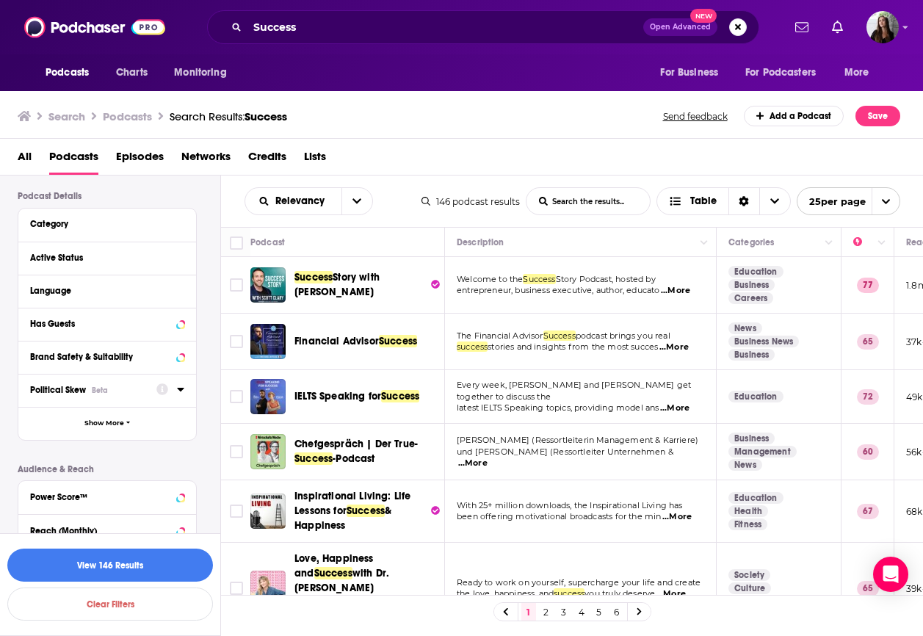
scroll to position [113, 0]
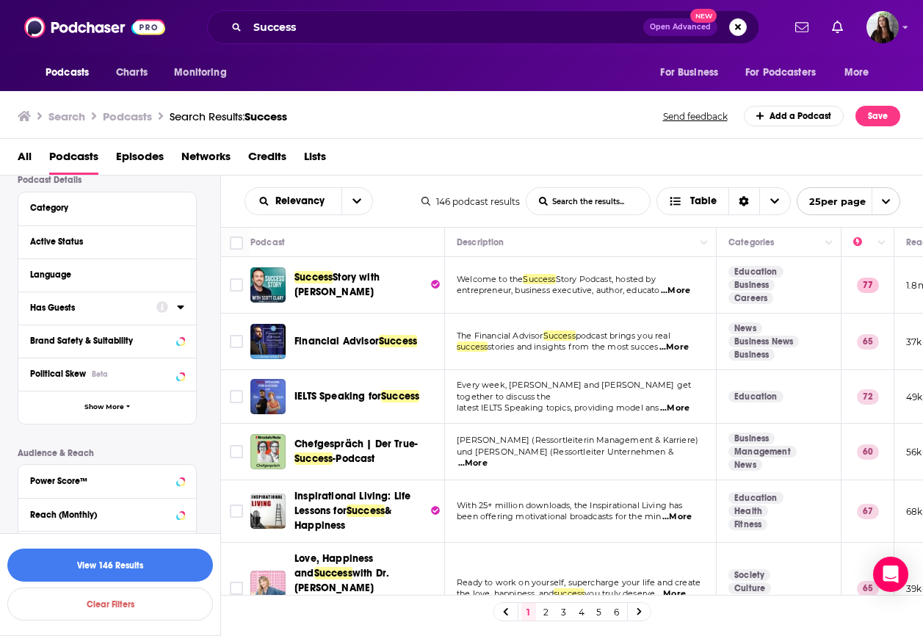
click at [48, 311] on div "Has Guests" at bounding box center [88, 308] width 117 height 10
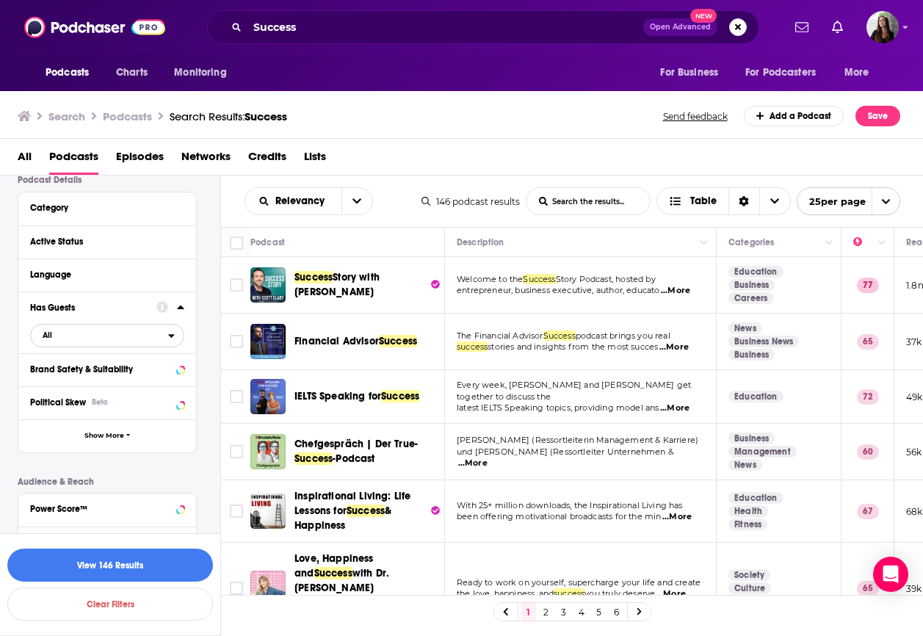
click at [101, 331] on span "All" at bounding box center [99, 334] width 137 height 19
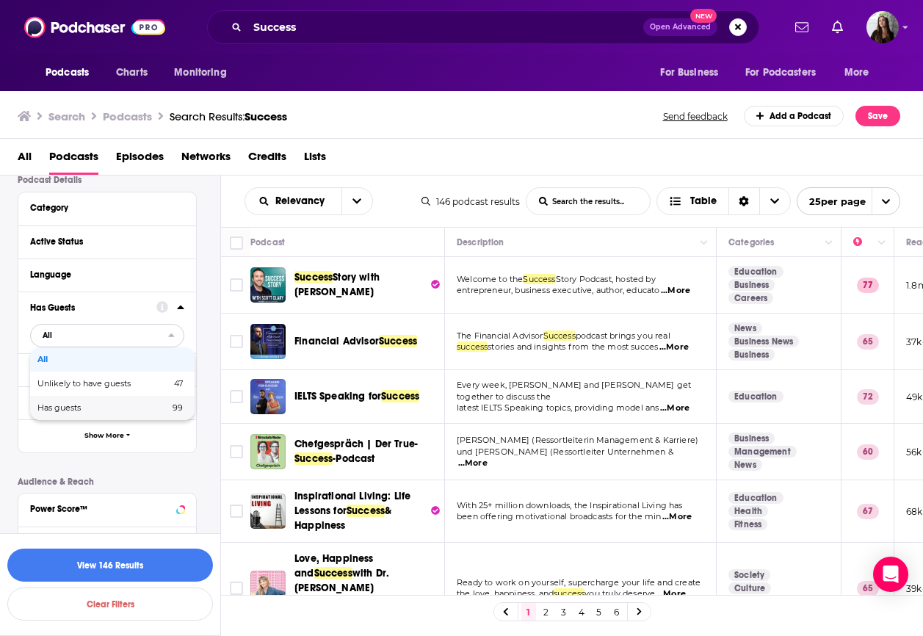
click at [99, 406] on span "Has guests" at bounding box center [80, 408] width 87 height 8
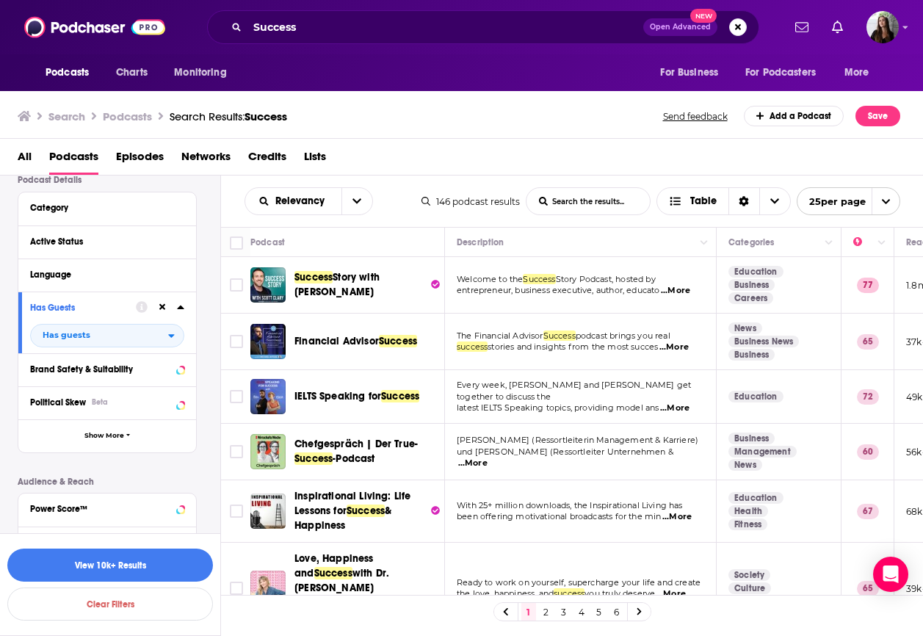
click at [162, 307] on icon at bounding box center [162, 307] width 7 height 7
click at [47, 242] on div "Active Status" at bounding box center [88, 241] width 117 height 10
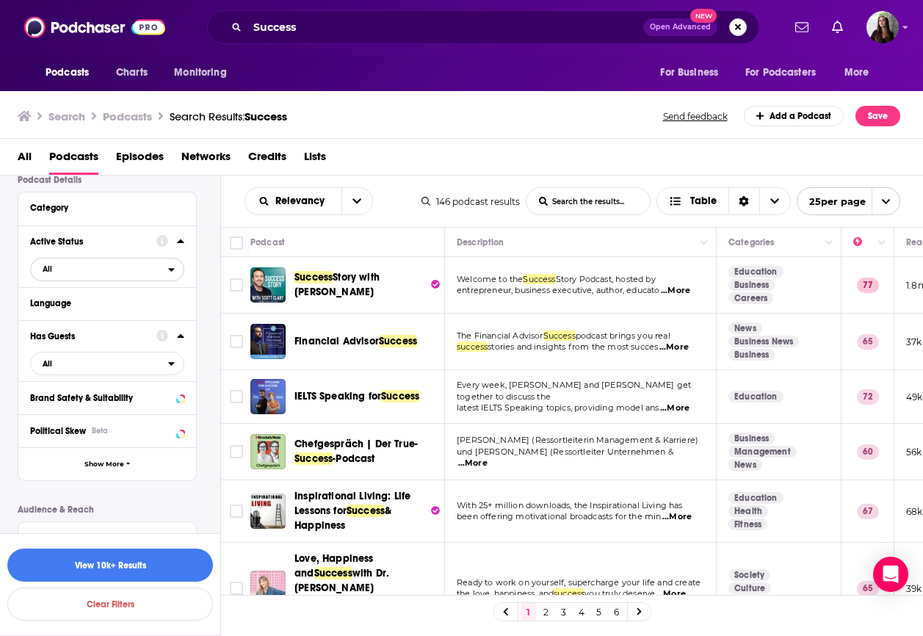
click at [151, 267] on span "All" at bounding box center [99, 268] width 137 height 19
click at [106, 319] on span "Active" at bounding box center [75, 318] width 77 height 8
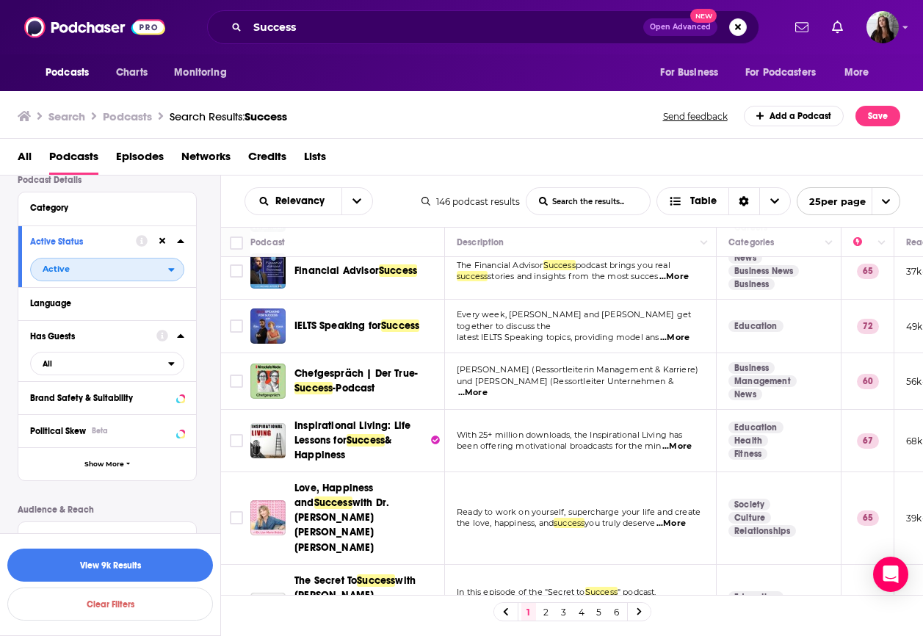
scroll to position [80, 0]
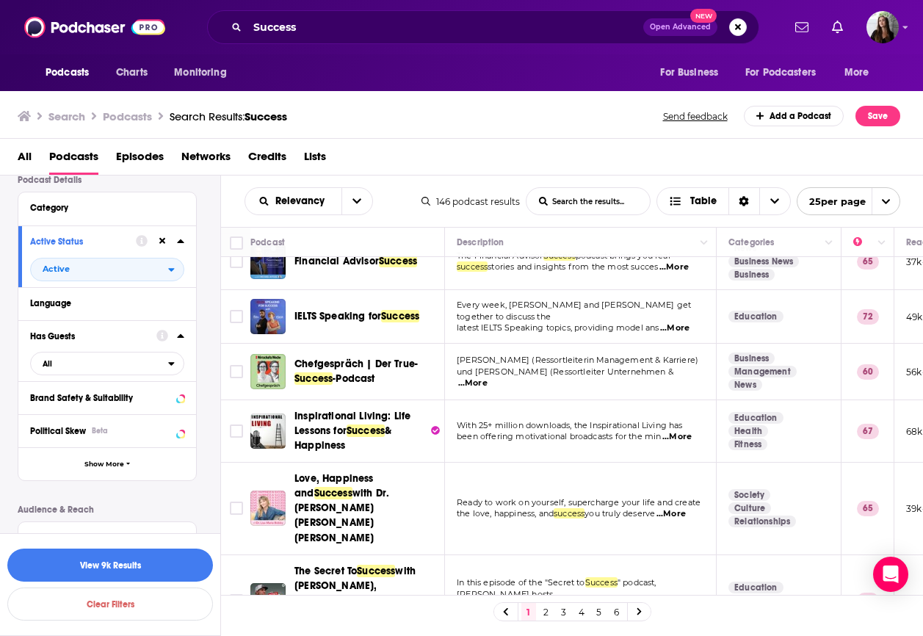
click at [160, 241] on icon at bounding box center [162, 241] width 7 height 10
click at [178, 430] on icon at bounding box center [180, 431] width 7 height 12
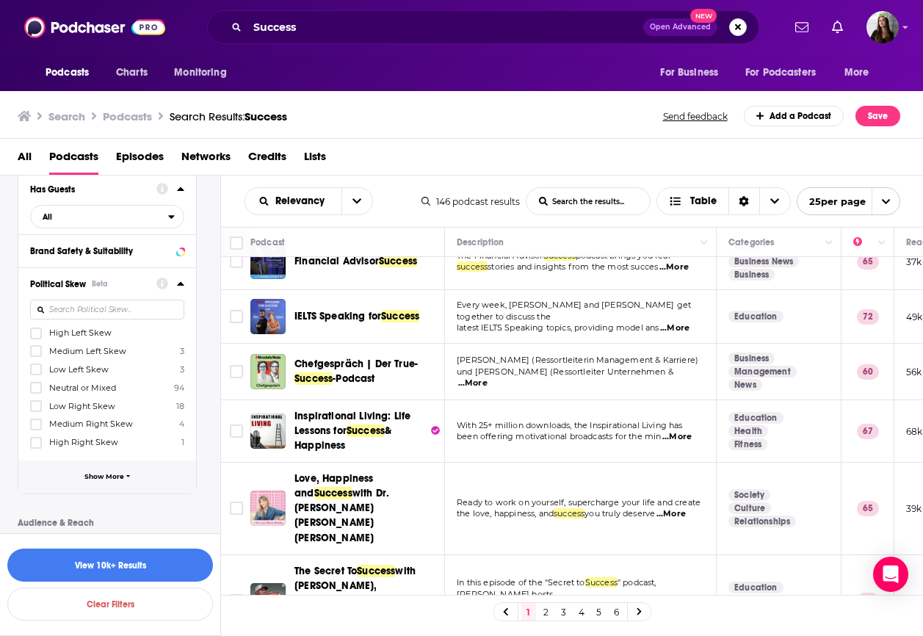
scroll to position [261, 0]
click at [118, 472] on span "Show More" at bounding box center [104, 476] width 40 height 8
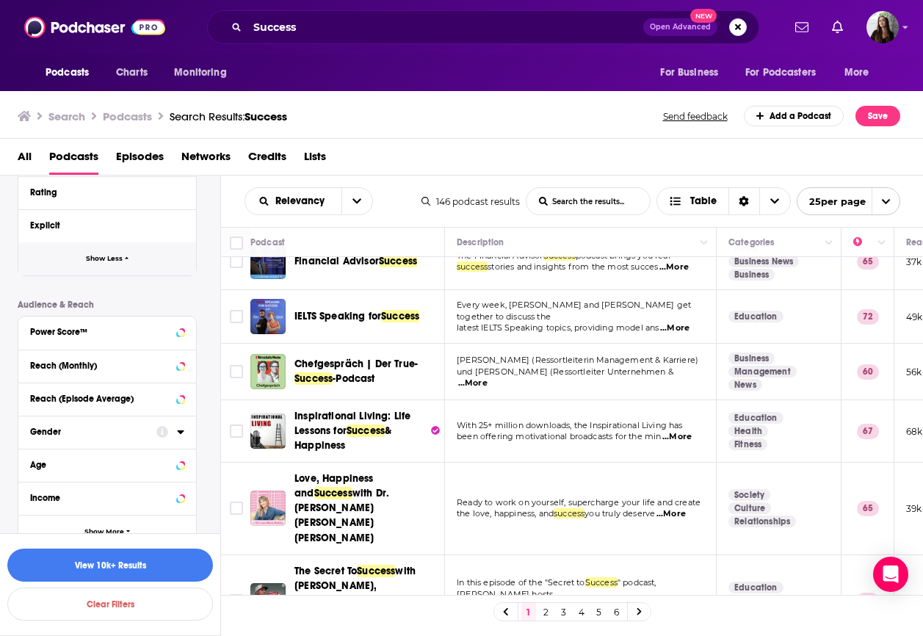
scroll to position [789, 0]
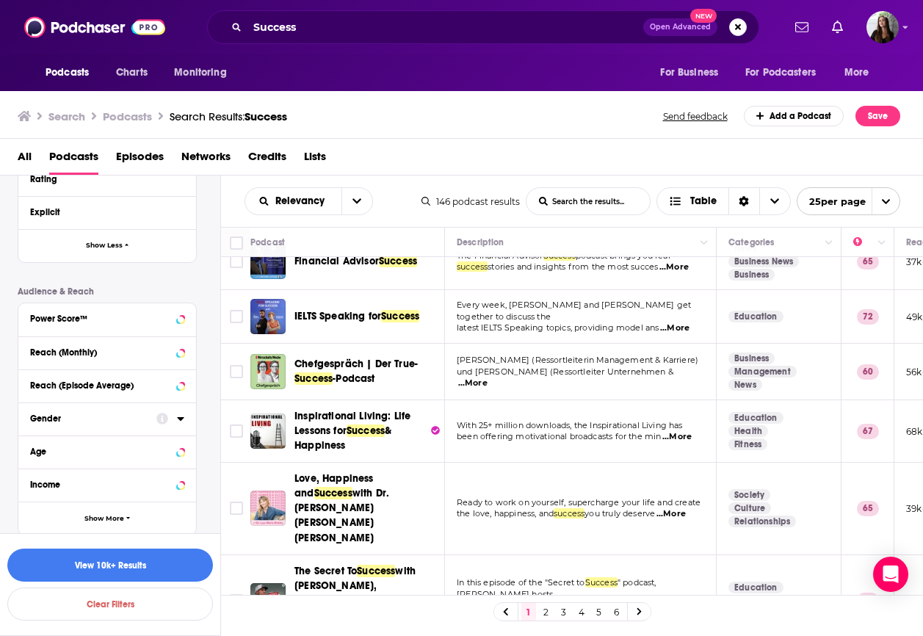
click at [181, 417] on icon at bounding box center [180, 419] width 7 height 4
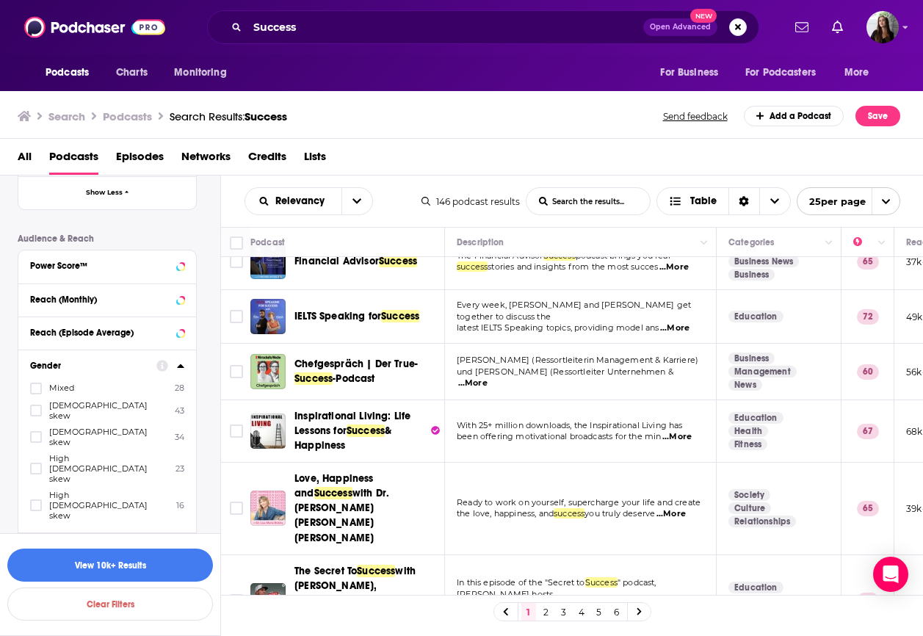
scroll to position [844, 0]
click at [36, 430] on icon at bounding box center [36, 434] width 9 height 9
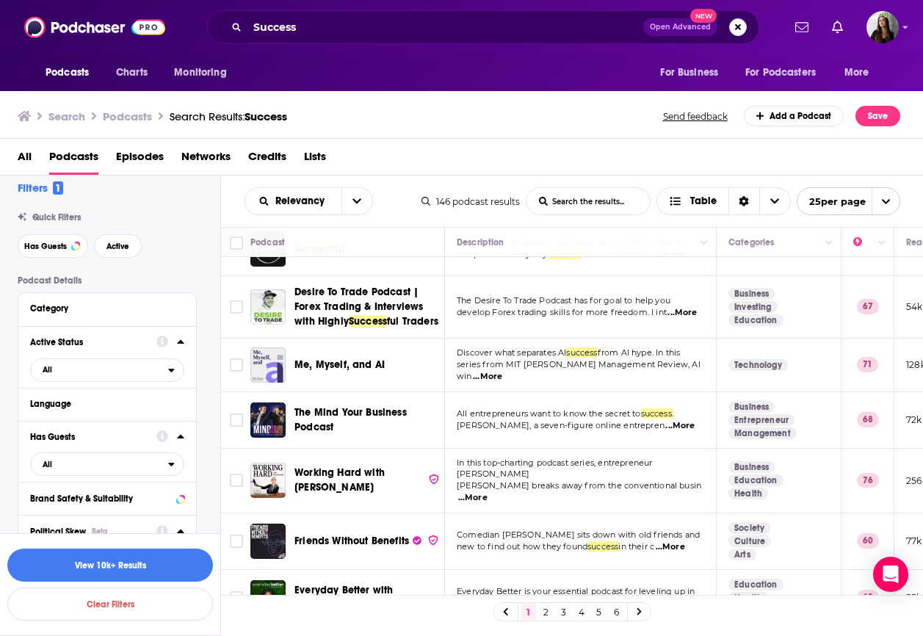
scroll to position [0, 0]
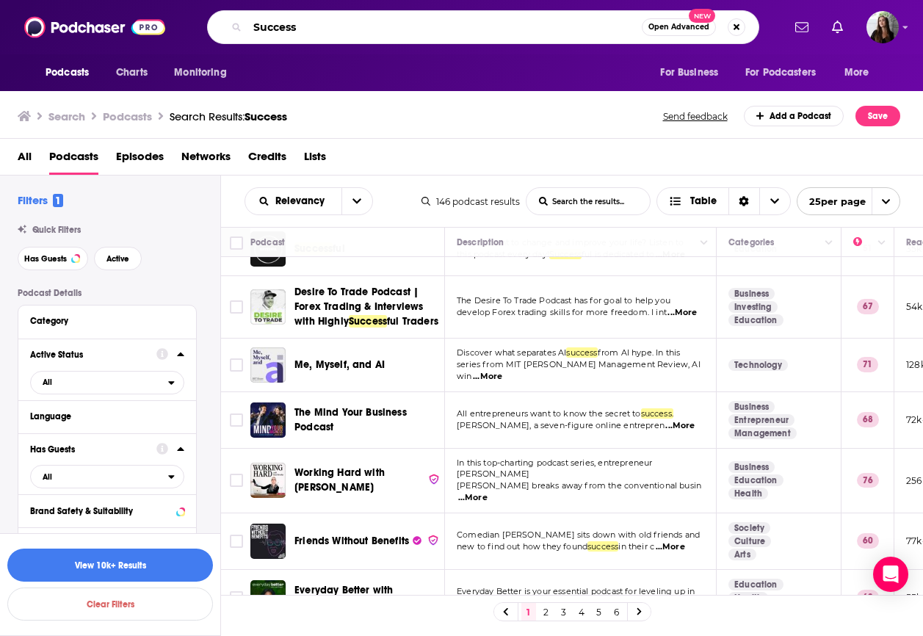
click at [296, 31] on input "Success" at bounding box center [445, 27] width 394 height 24
click at [319, 159] on span "Lists" at bounding box center [315, 160] width 22 height 30
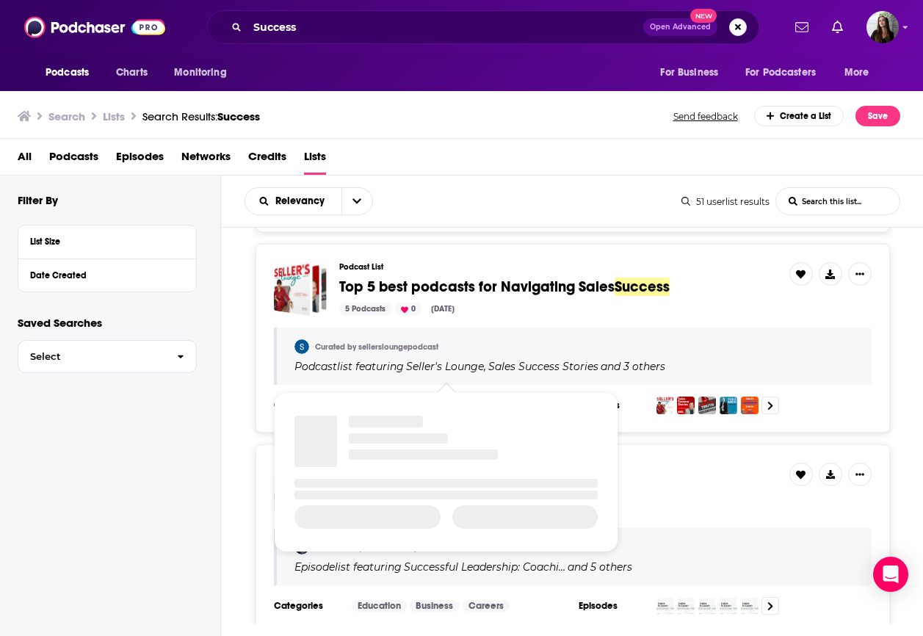
scroll to position [788, 0]
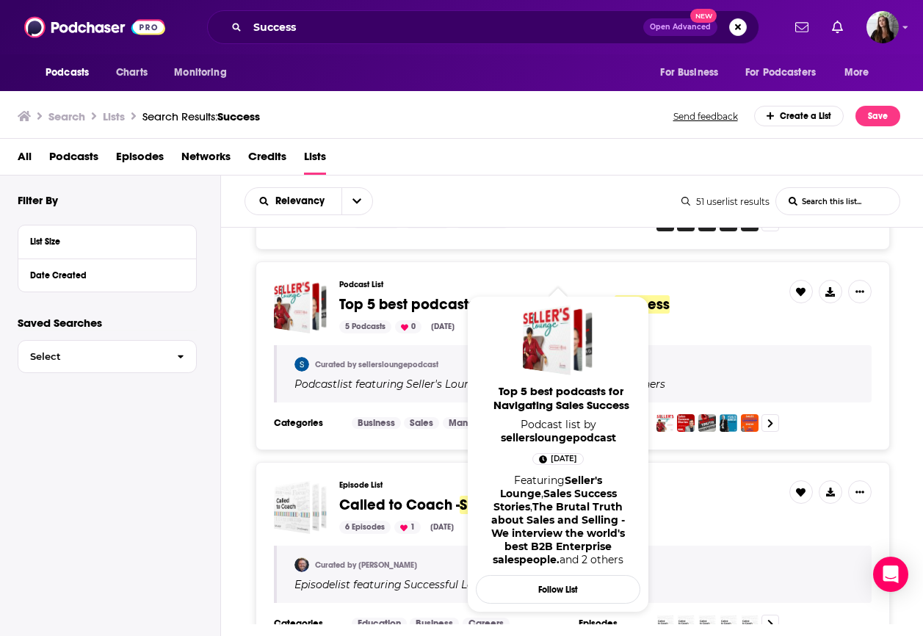
click at [400, 300] on span "Top 5 best podcasts for Navigating Sales" at bounding box center [476, 304] width 275 height 18
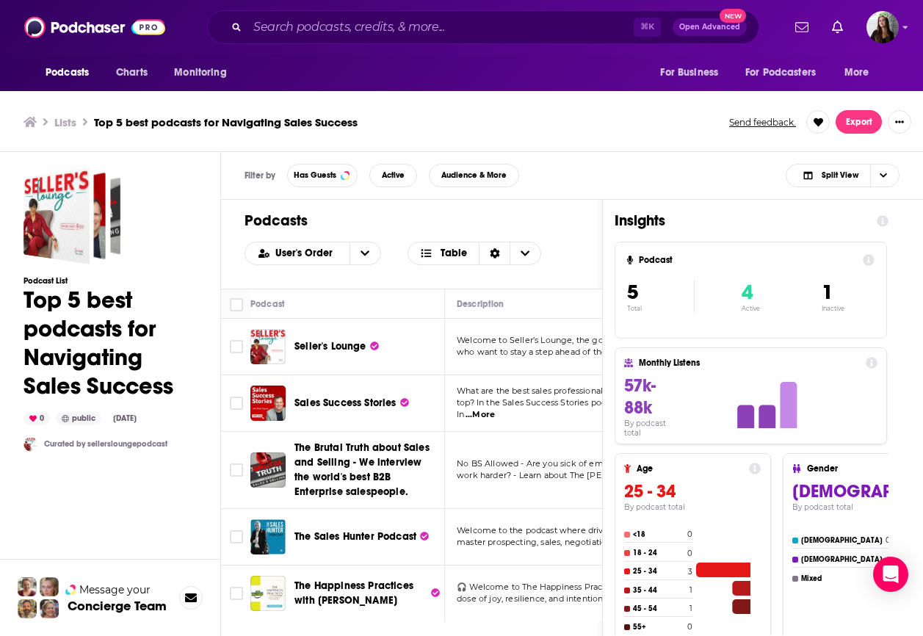
scroll to position [4, 0]
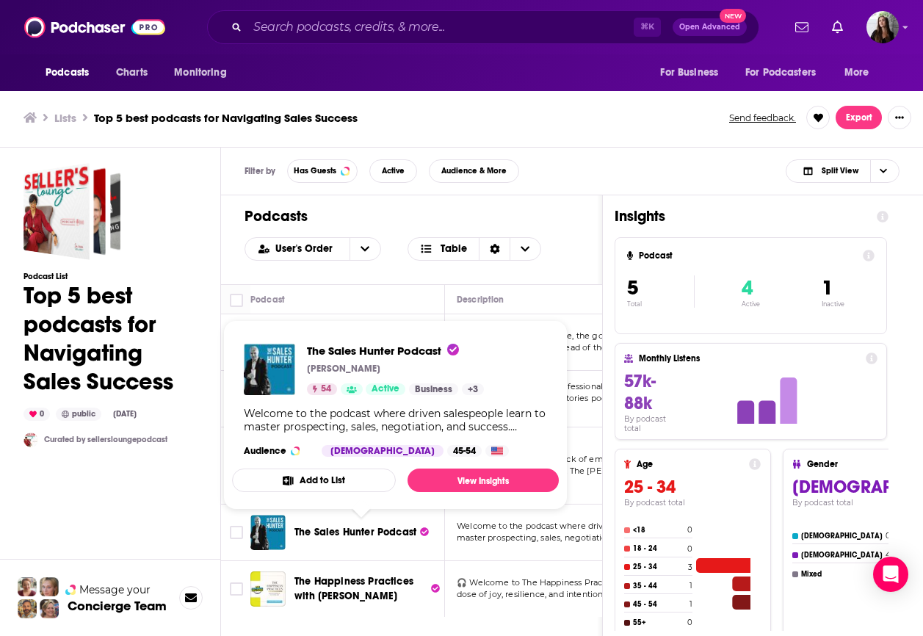
click at [365, 534] on span "The Sales Hunter Podcast" at bounding box center [356, 532] width 122 height 12
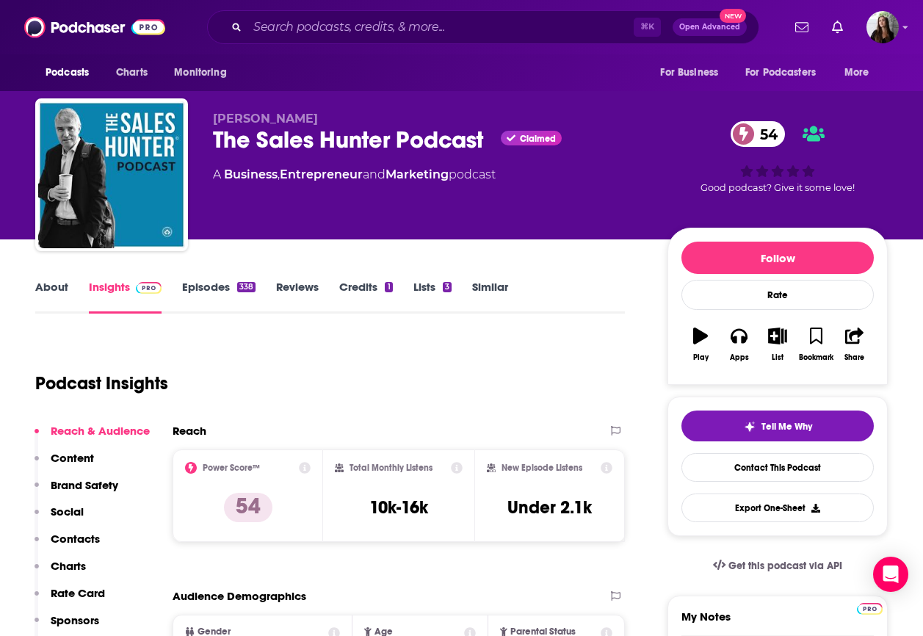
click at [211, 285] on link "Episodes 338" at bounding box center [218, 297] width 73 height 34
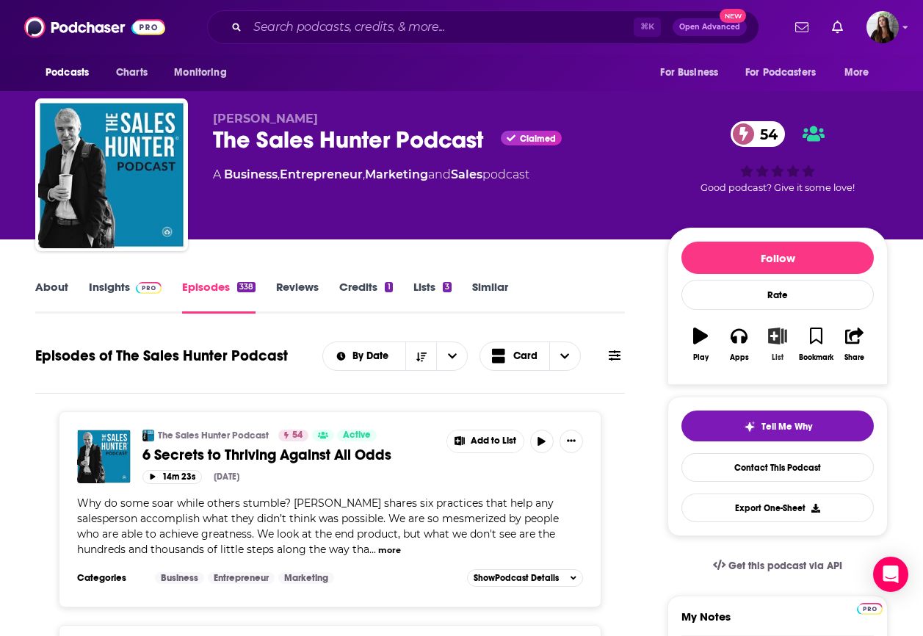
click at [777, 346] on button "List" at bounding box center [778, 344] width 38 height 53
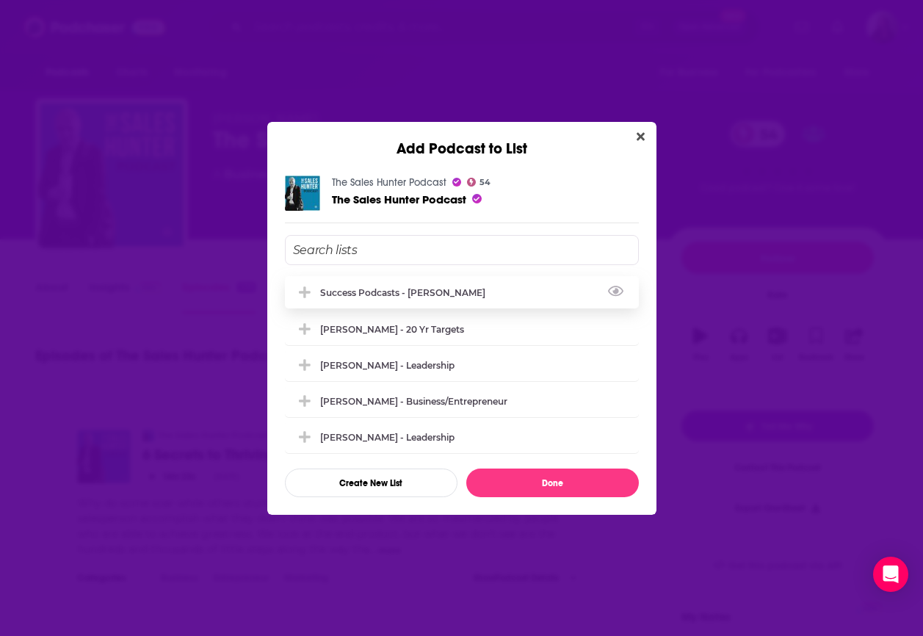
click at [408, 292] on div "Success Podcasts - [PERSON_NAME]" at bounding box center [407, 292] width 174 height 11
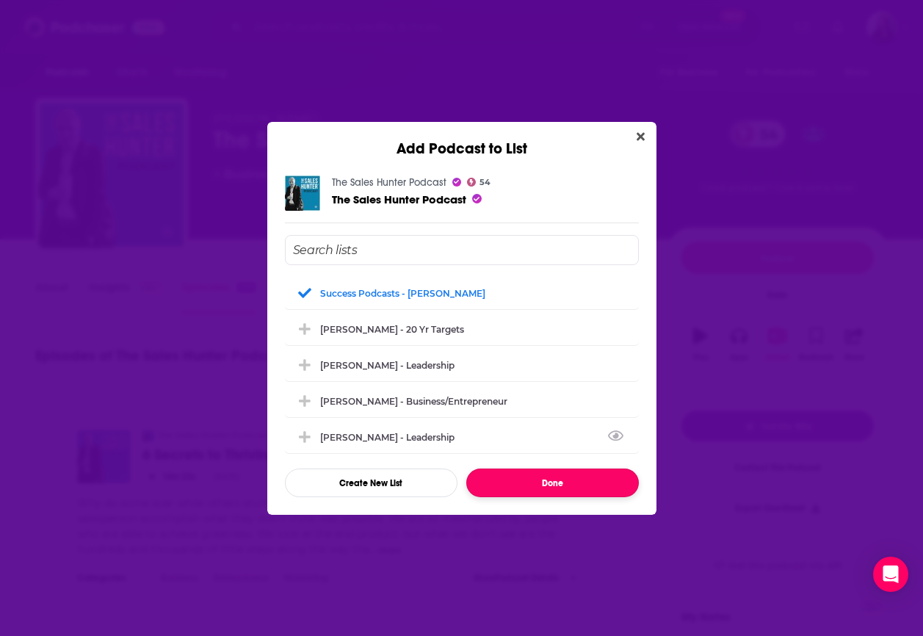
click at [560, 488] on button "Done" at bounding box center [552, 483] width 173 height 29
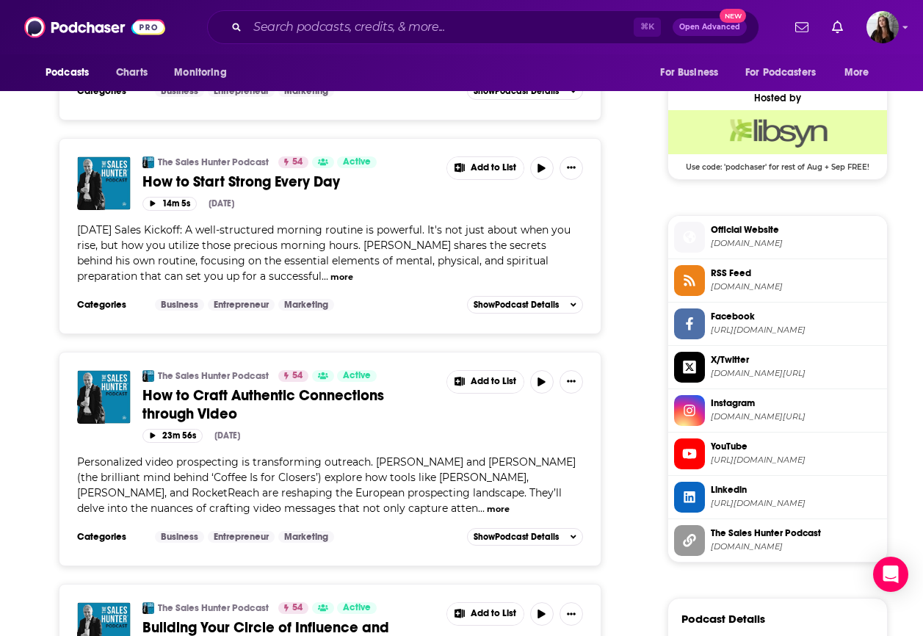
scroll to position [1182, 0]
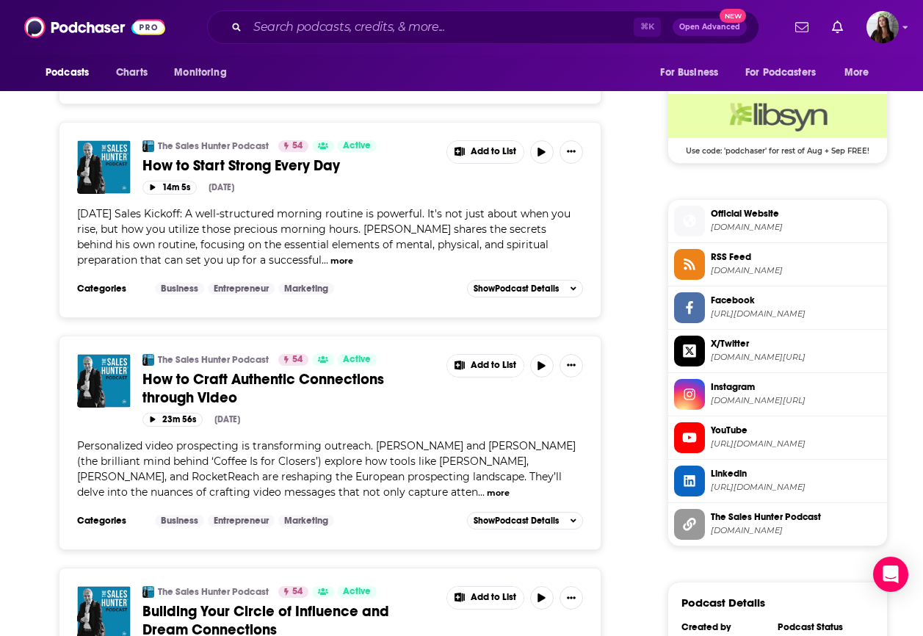
click at [740, 435] on span "YouTube" at bounding box center [796, 430] width 170 height 13
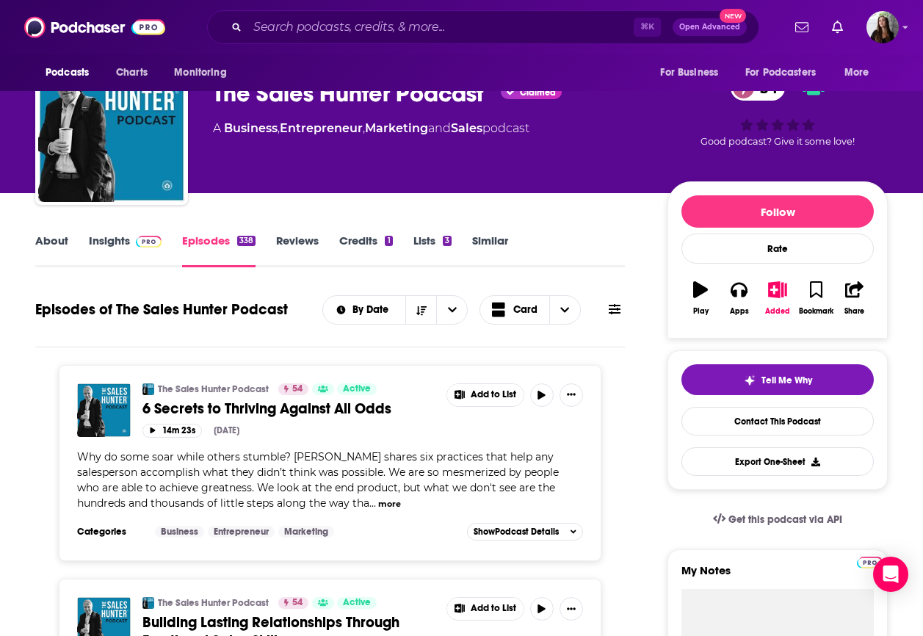
scroll to position [50, 0]
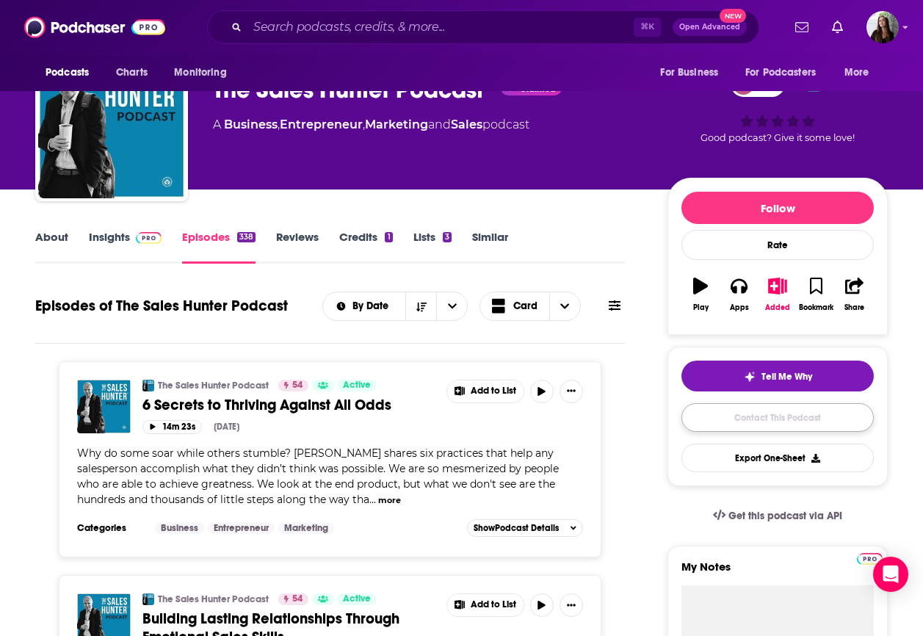
click at [723, 416] on link "Contact This Podcast" at bounding box center [778, 417] width 192 height 29
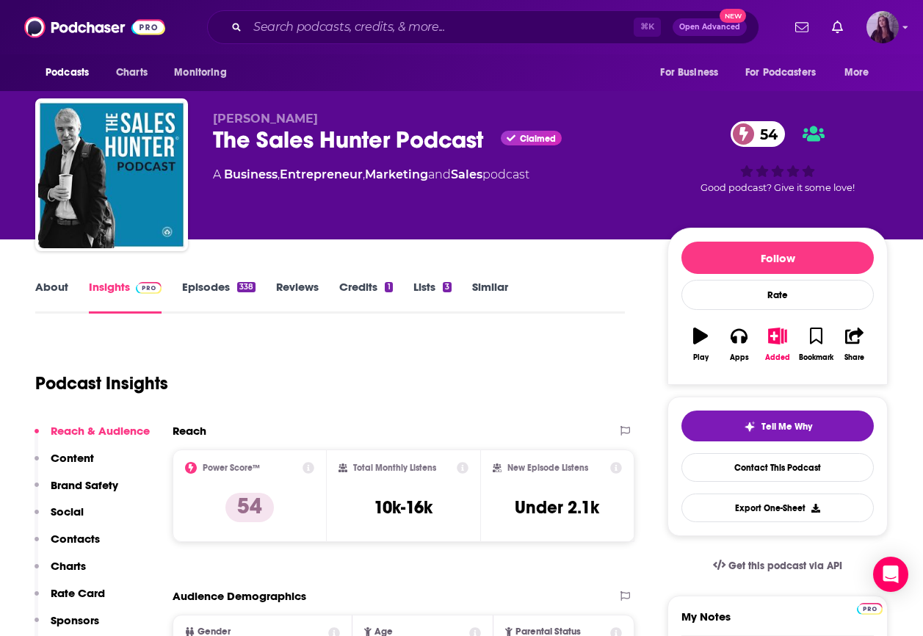
click at [903, 28] on icon "Show profile menu" at bounding box center [906, 27] width 6 height 9
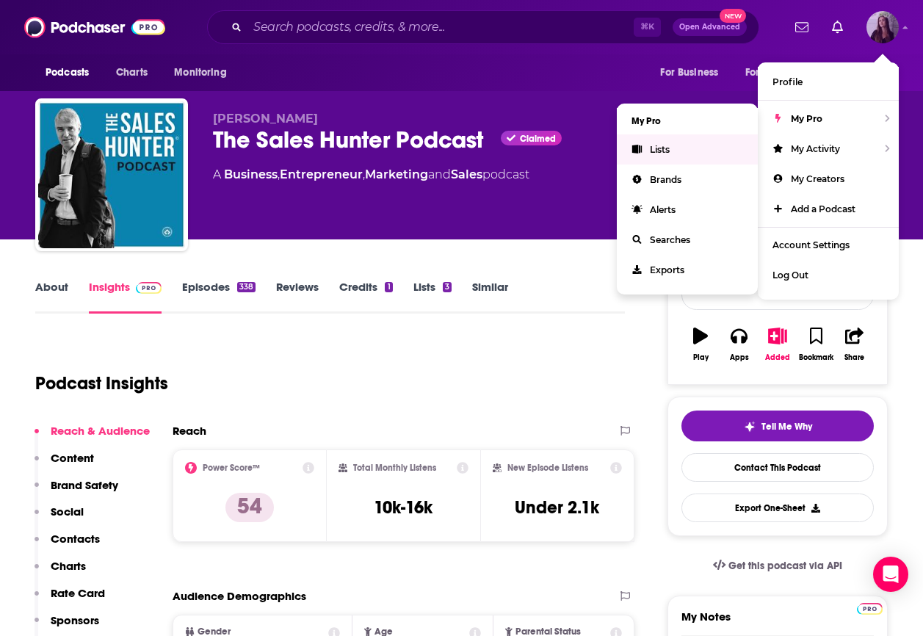
click at [686, 151] on link "Lists" at bounding box center [687, 149] width 141 height 30
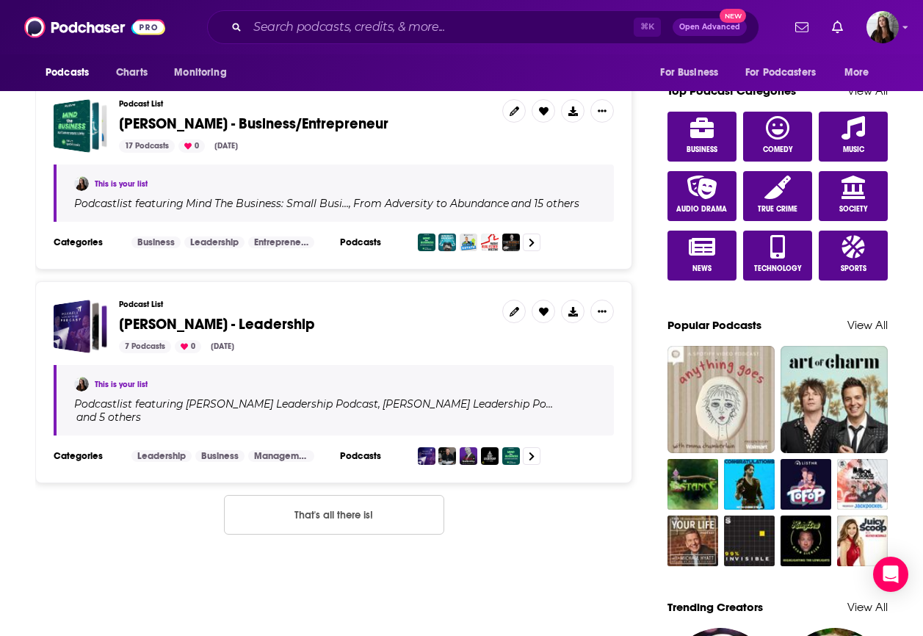
scroll to position [845, 0]
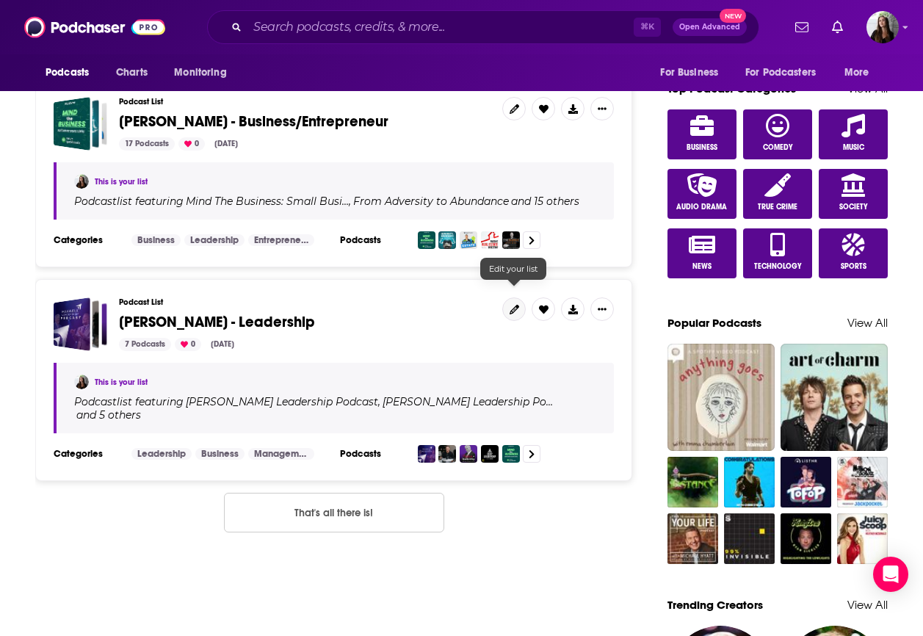
click at [517, 300] on link at bounding box center [514, 309] width 24 height 24
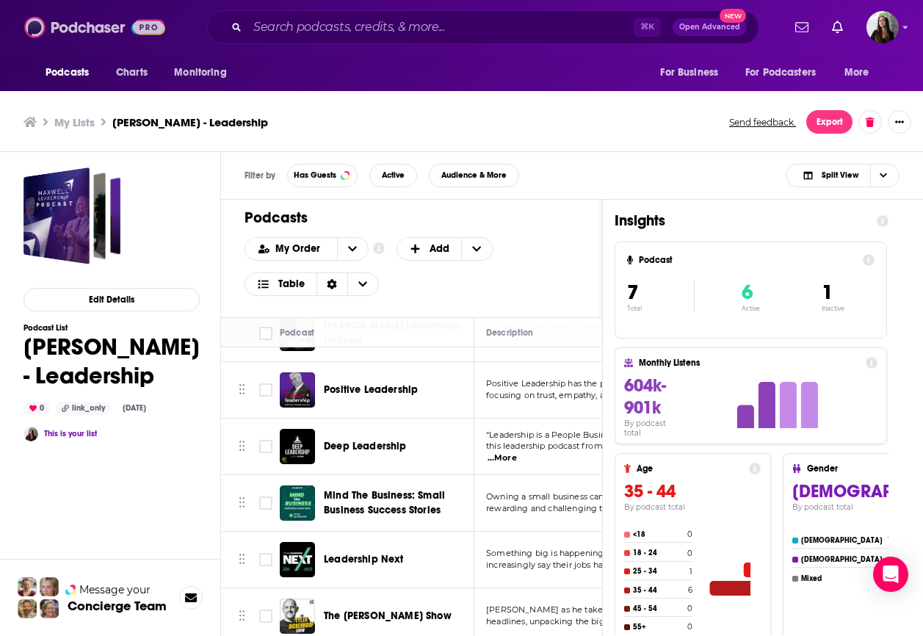
click at [88, 24] on img at bounding box center [94, 27] width 141 height 28
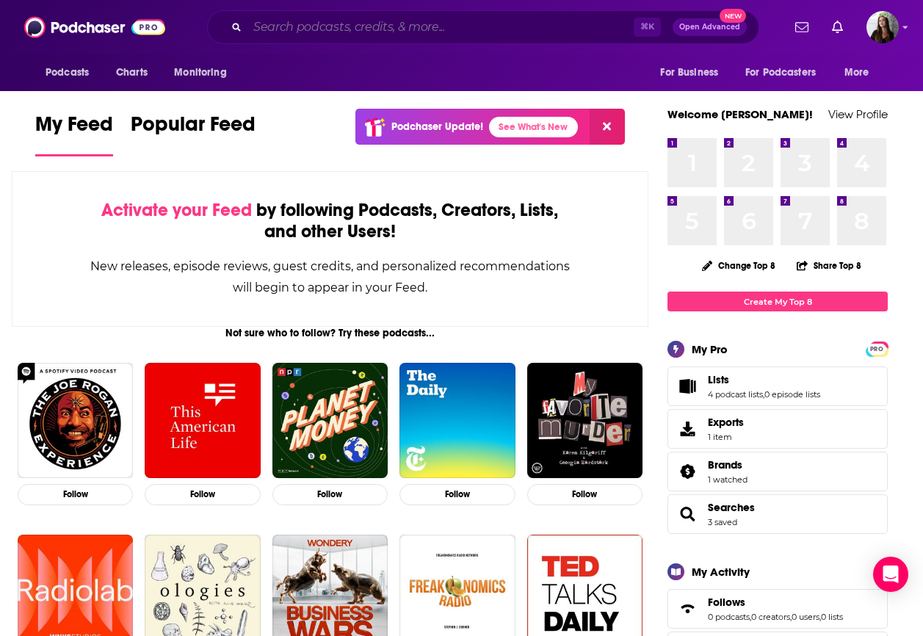
click at [344, 26] on input "Search podcasts, credits, & more..." at bounding box center [441, 27] width 386 height 24
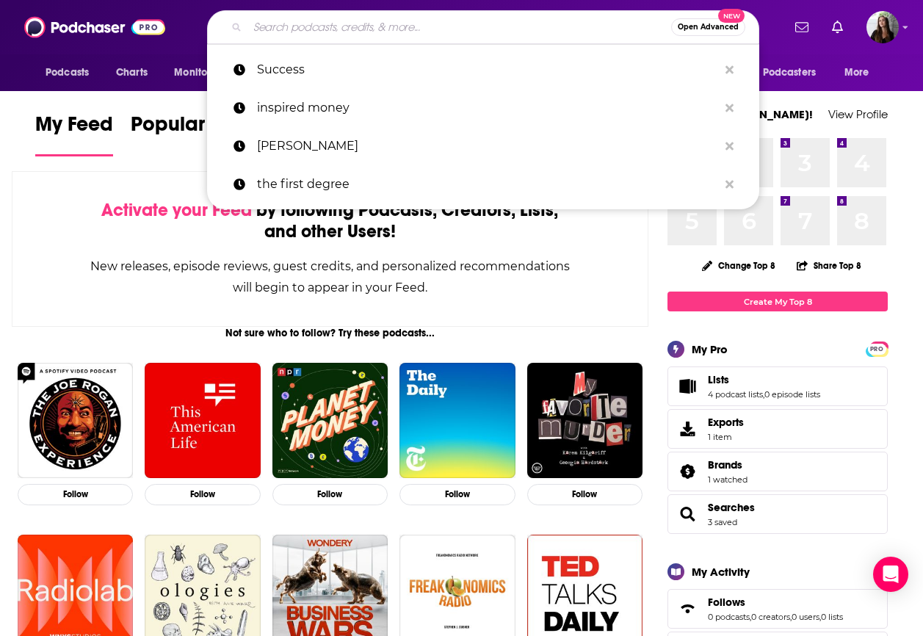
click at [331, 34] on input "Search podcasts, credits, & more..." at bounding box center [460, 27] width 424 height 24
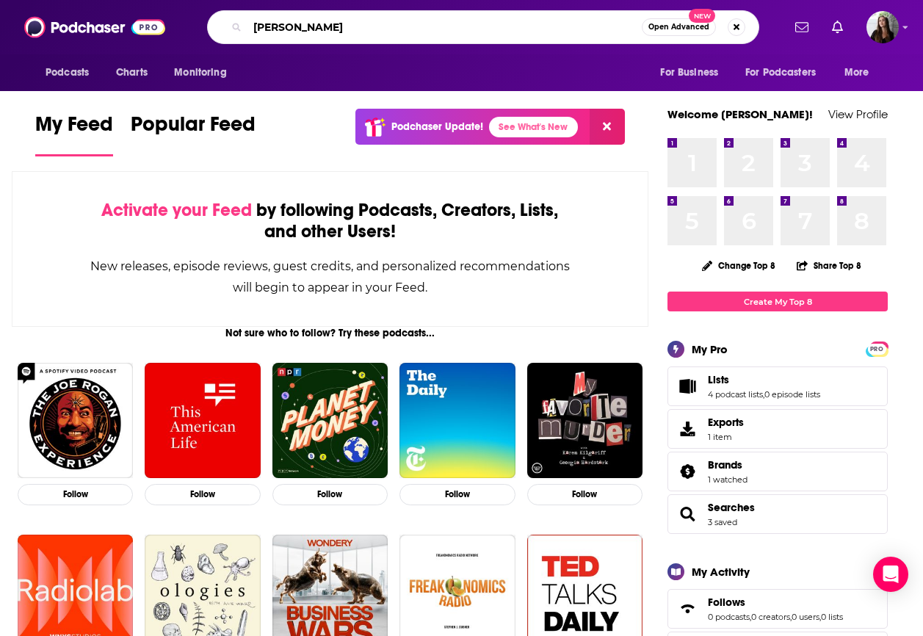
type input "[PERSON_NAME]"
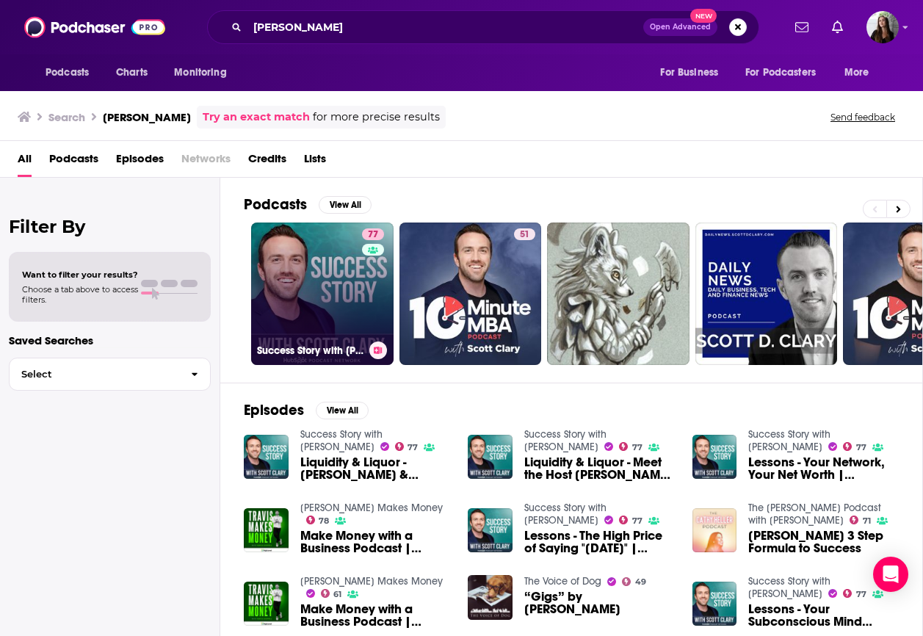
click at [319, 297] on link "77 Success Story with [PERSON_NAME]" at bounding box center [322, 294] width 142 height 142
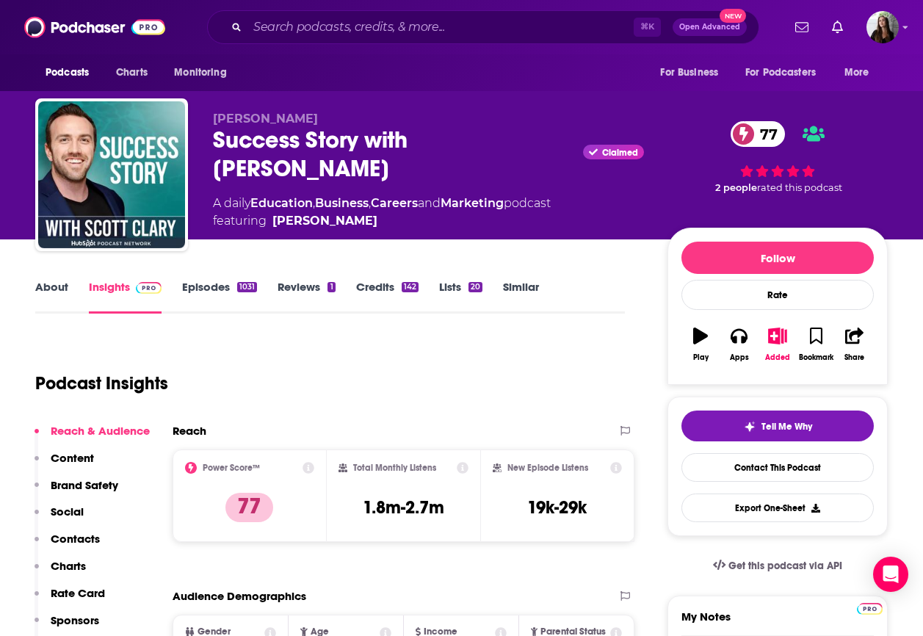
click at [526, 288] on link "Similar" at bounding box center [521, 297] width 36 height 34
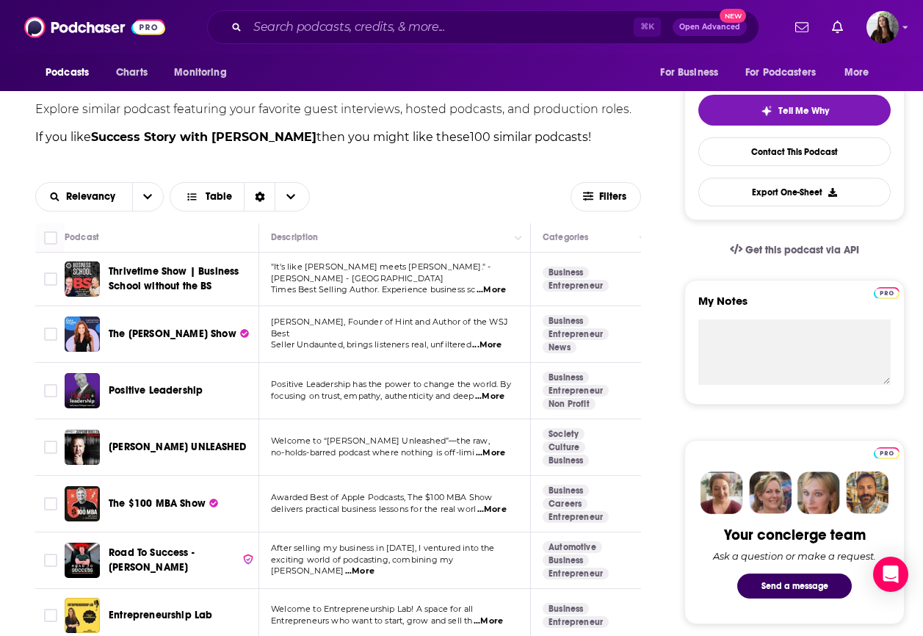
scroll to position [550, 0]
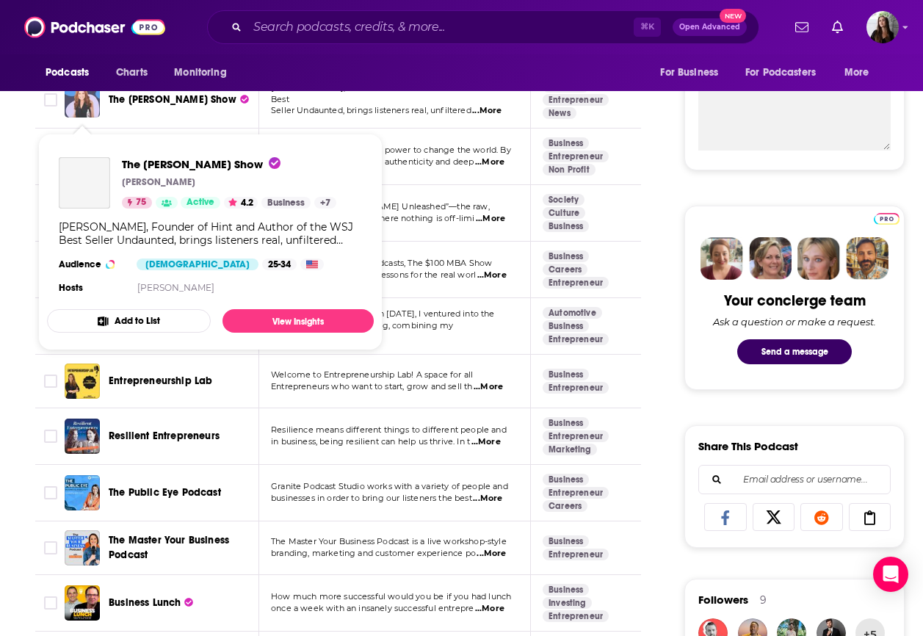
click at [87, 106] on img "The Kara Goldin Show" at bounding box center [82, 99] width 35 height 35
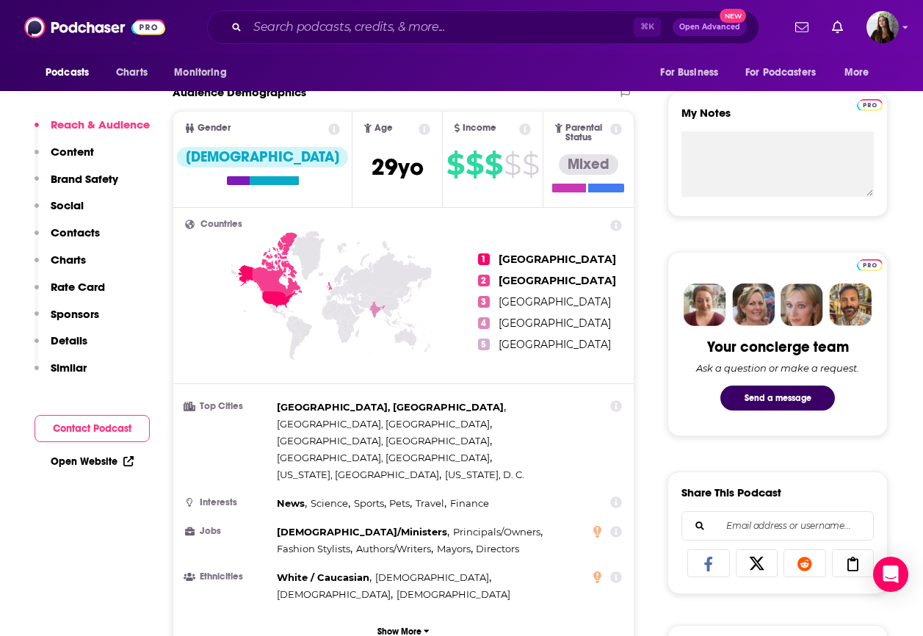
scroll to position [514, 0]
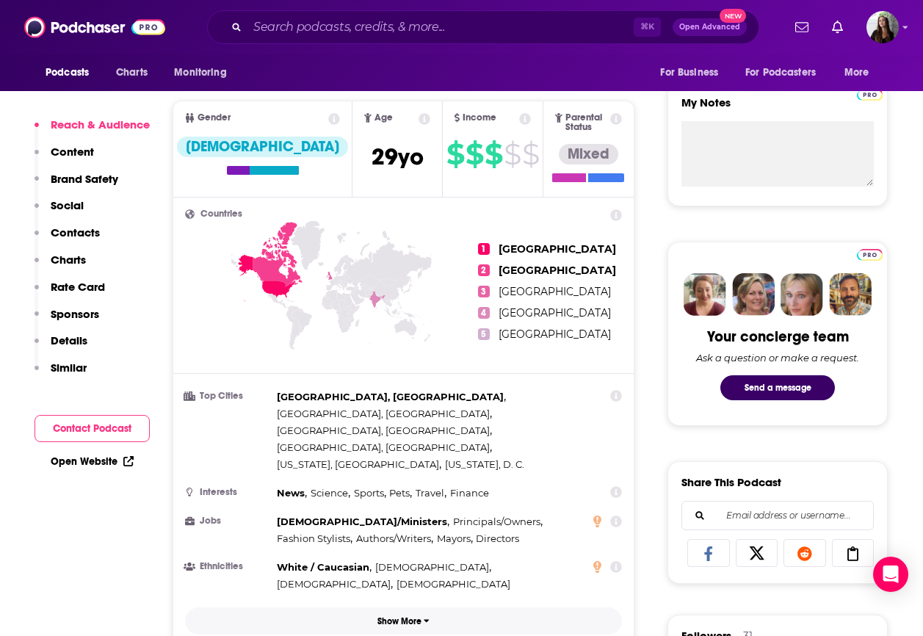
click at [408, 616] on p "Show More" at bounding box center [399, 621] width 44 height 10
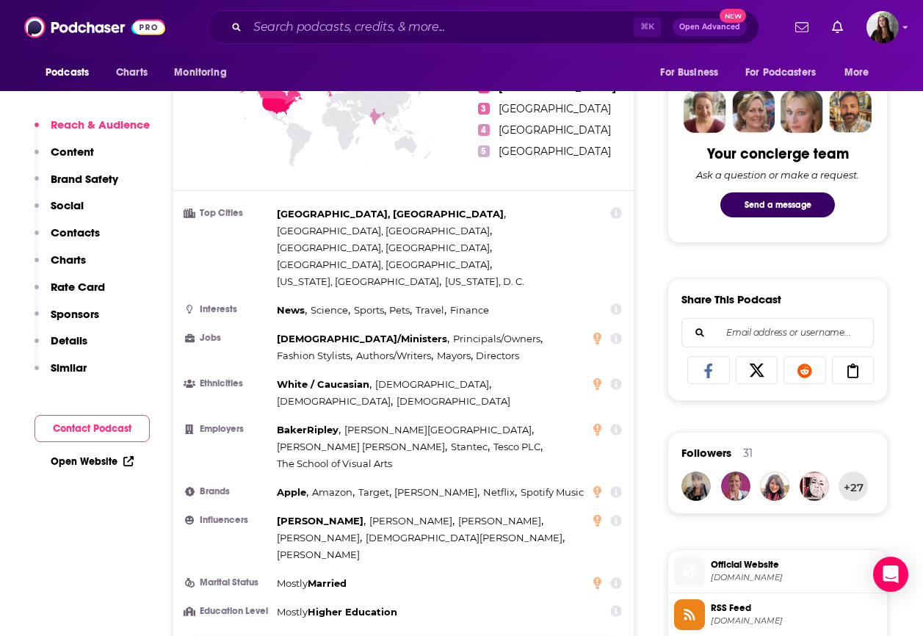
scroll to position [702, 0]
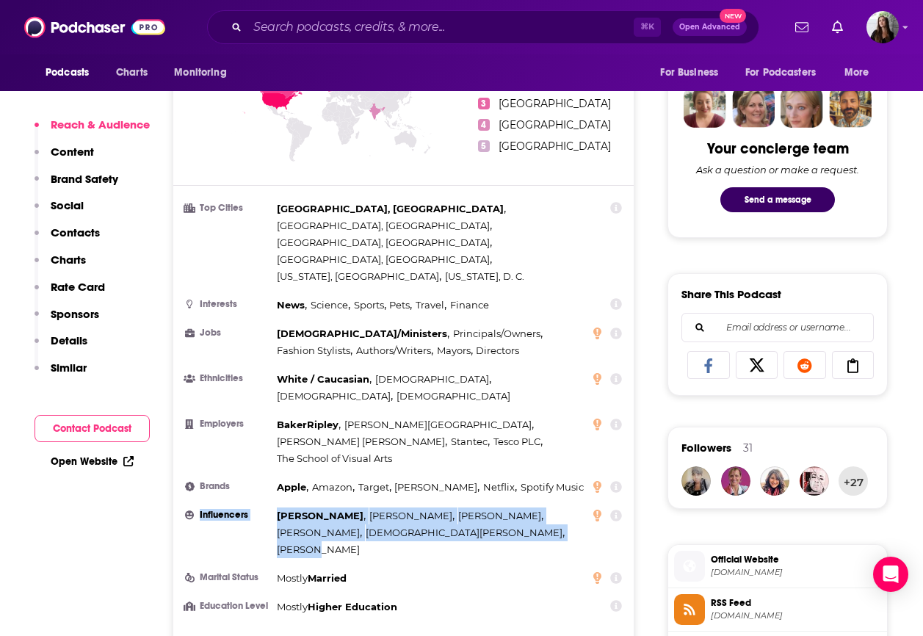
drag, startPoint x: 380, startPoint y: 444, endPoint x: 270, endPoint y: 423, distance: 112.1
click at [270, 507] on li "Influencers [PERSON_NAME] , [PERSON_NAME] , [PERSON_NAME] , [PERSON_NAME] , [DE…" at bounding box center [403, 532] width 437 height 51
click at [390, 507] on div "[PERSON_NAME] , [PERSON_NAME] , [PERSON_NAME] , [PERSON_NAME] , [DEMOGRAPHIC_DA…" at bounding box center [434, 532] width 314 height 51
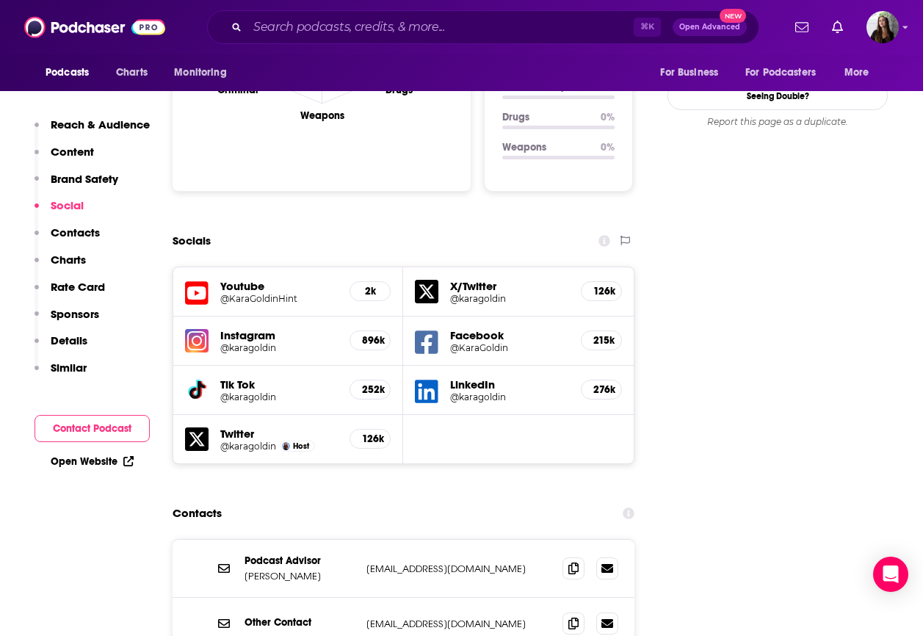
scroll to position [1709, 0]
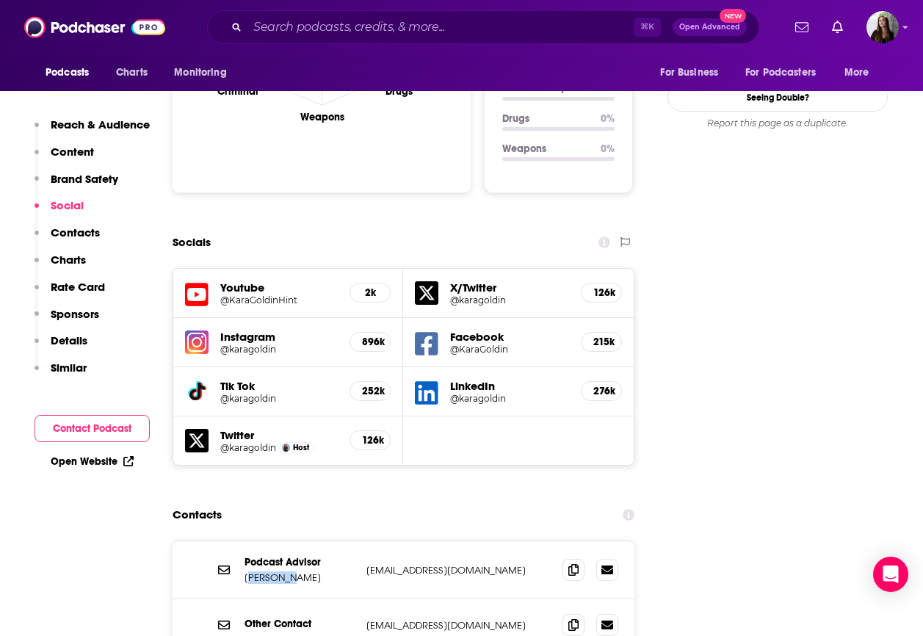
drag, startPoint x: 250, startPoint y: 472, endPoint x: 305, endPoint y: 472, distance: 54.4
click at [305, 571] on p "[PERSON_NAME]" at bounding box center [300, 577] width 110 height 12
click at [306, 571] on p "[PERSON_NAME]" at bounding box center [300, 577] width 110 height 12
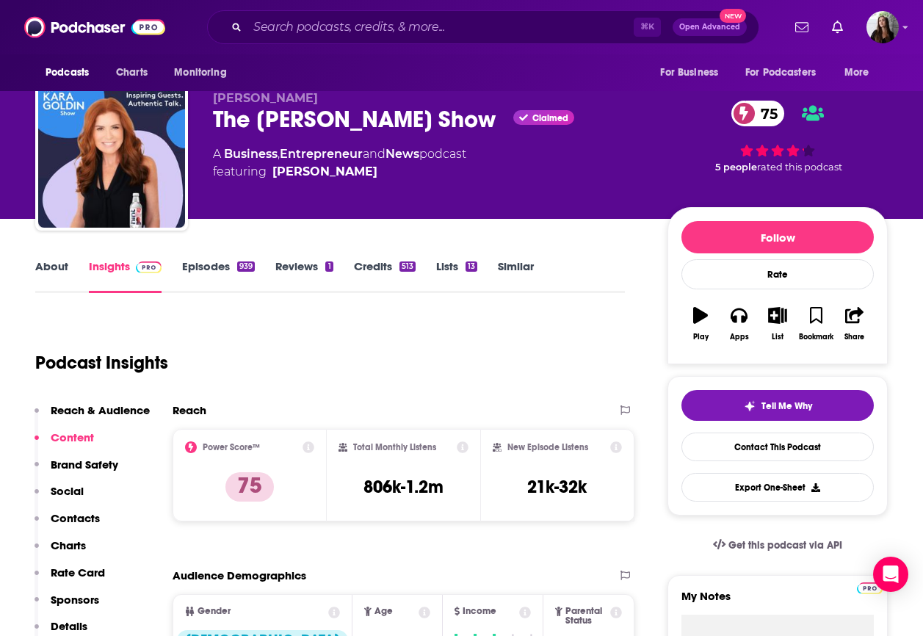
scroll to position [7, 0]
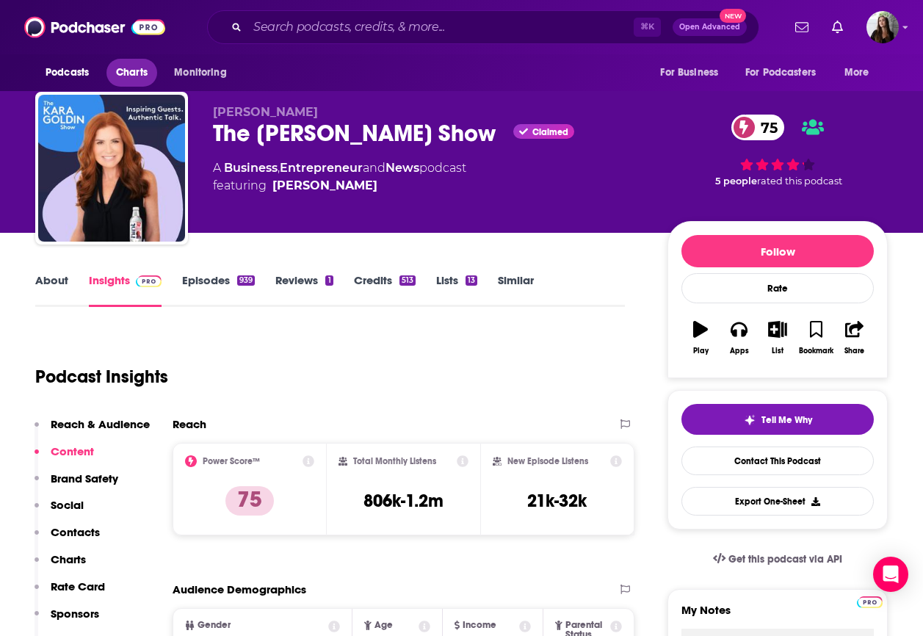
click at [125, 68] on span "Charts" at bounding box center [132, 72] width 32 height 21
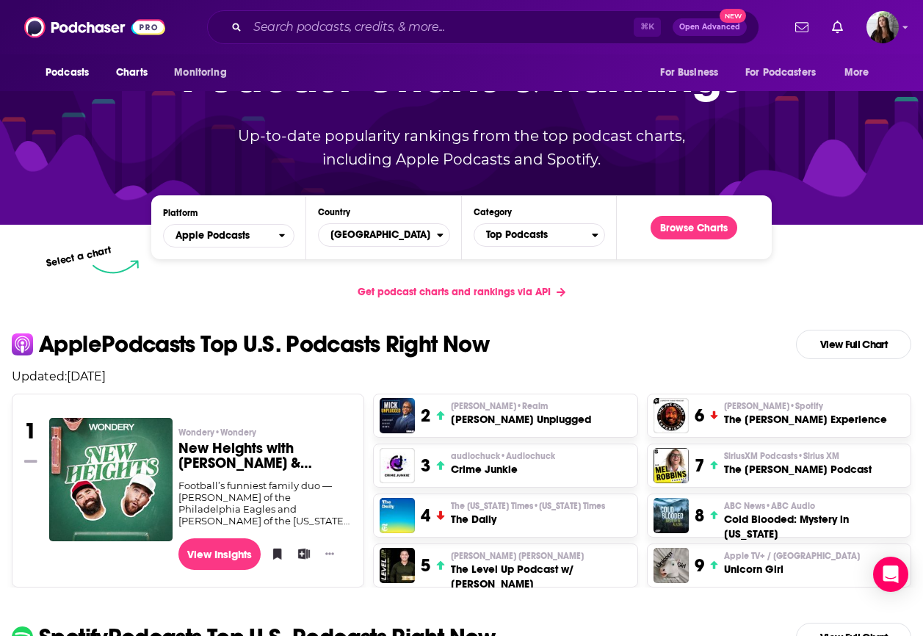
scroll to position [112, 0]
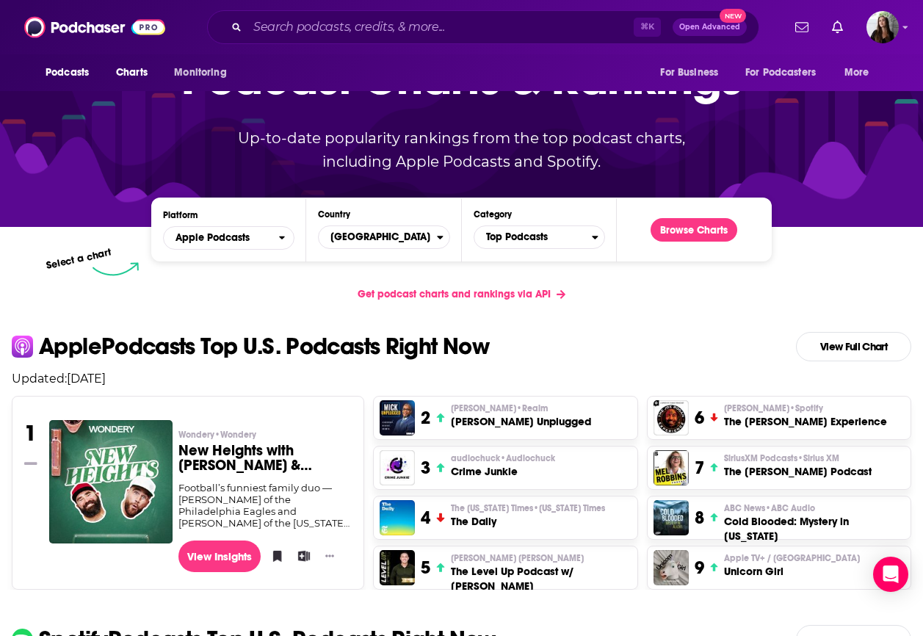
click at [762, 311] on div "Get podcast charts and rankings via API" at bounding box center [461, 294] width 923 height 36
click at [643, 342] on h2 "Apple Podcasts Top U.S. Podcasts Right Now View Full Chart" at bounding box center [461, 346] width 923 height 29
click at [768, 297] on div "Get podcast charts and rankings via API" at bounding box center [461, 294] width 923 height 36
